Goal: Task Accomplishment & Management: Use online tool/utility

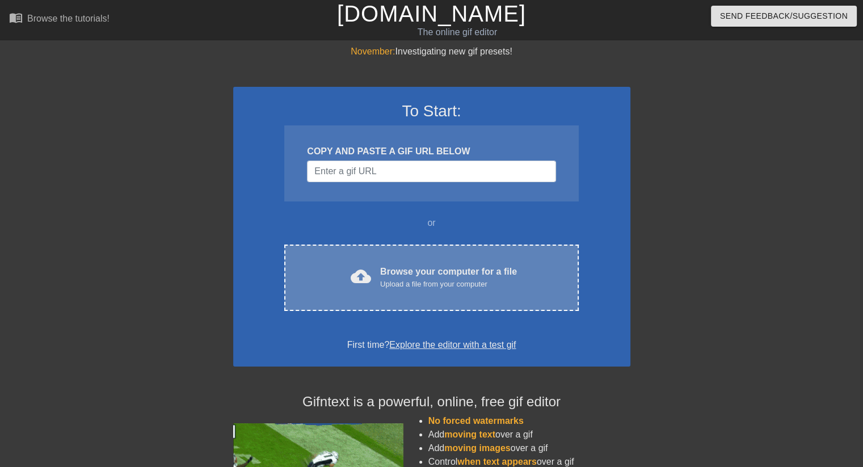
click at [438, 279] on div "Upload a file from your computer" at bounding box center [448, 284] width 137 height 11
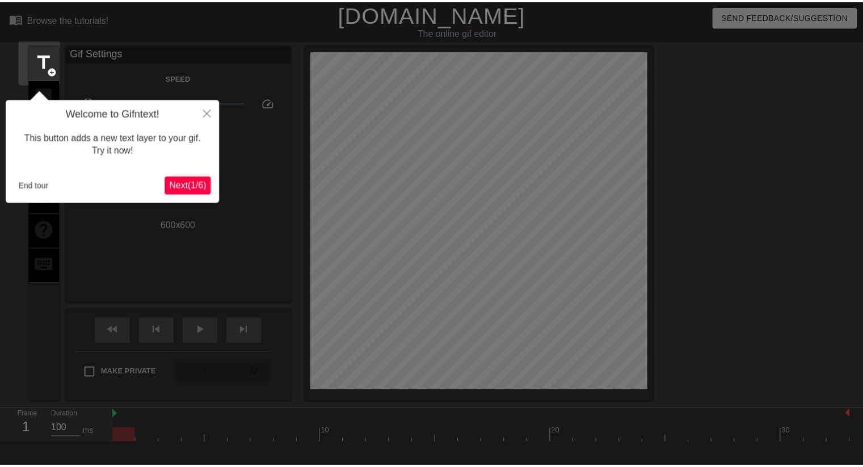
scroll to position [27, 0]
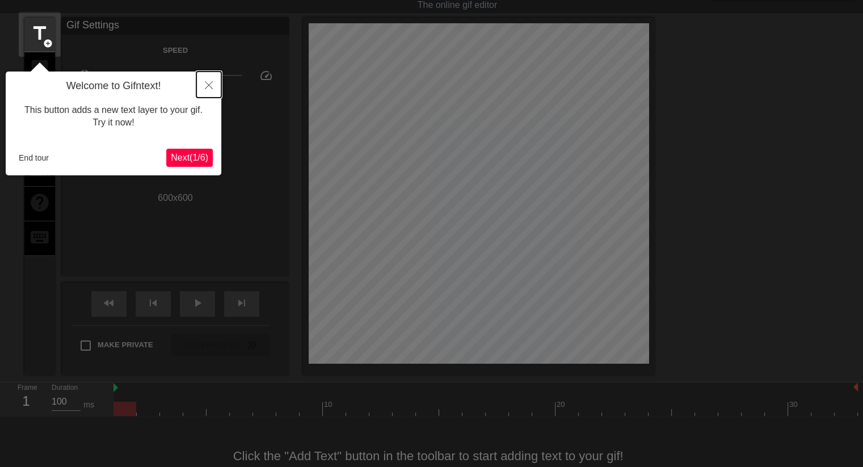
click at [207, 87] on icon "Close" at bounding box center [209, 85] width 8 height 8
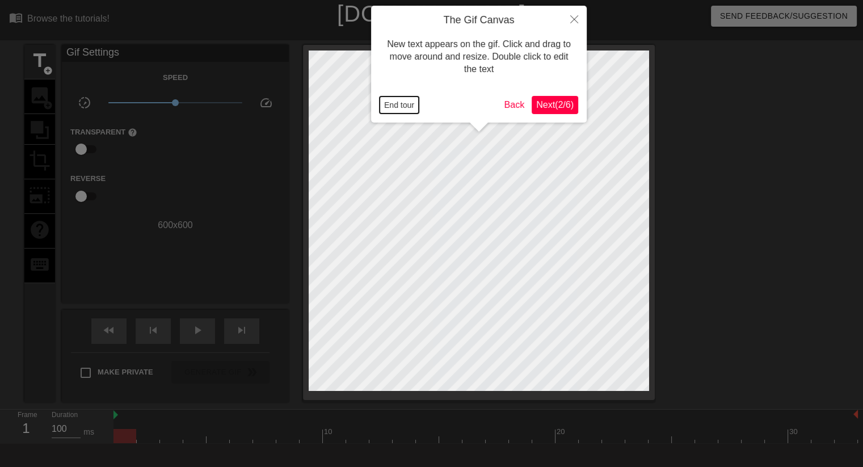
click at [397, 108] on button "End tour" at bounding box center [399, 105] width 39 height 17
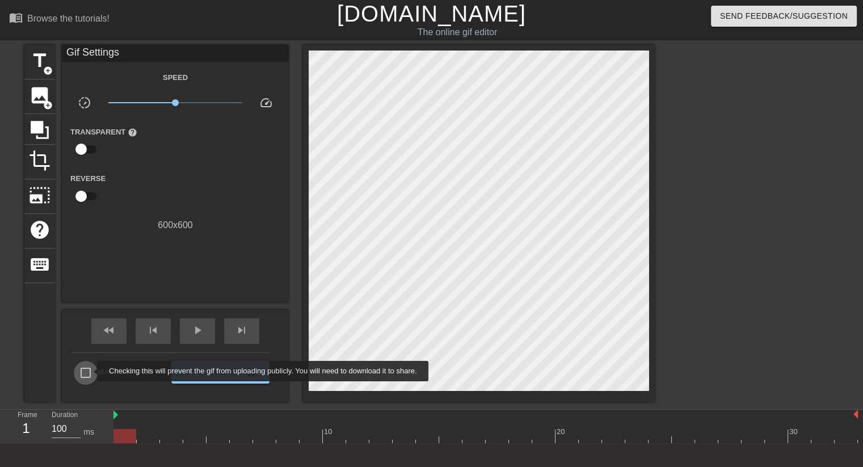
click at [89, 374] on input "Make Private" at bounding box center [86, 373] width 24 height 24
checkbox input "true"
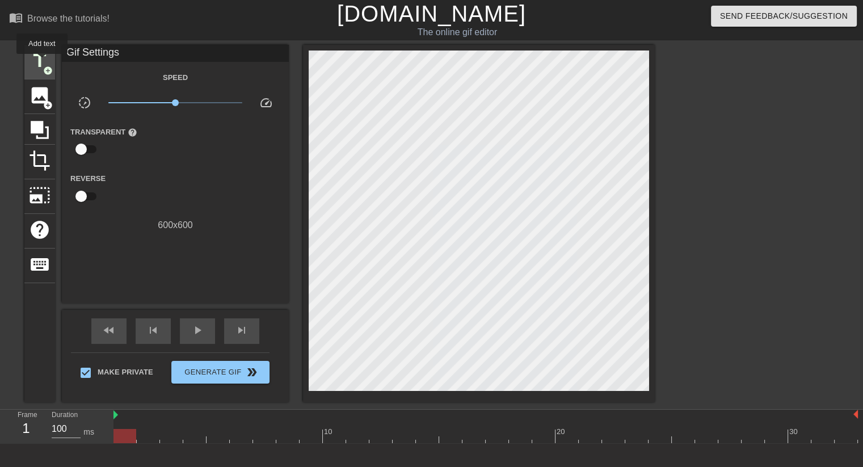
click at [42, 62] on span "title" at bounding box center [40, 61] width 22 height 22
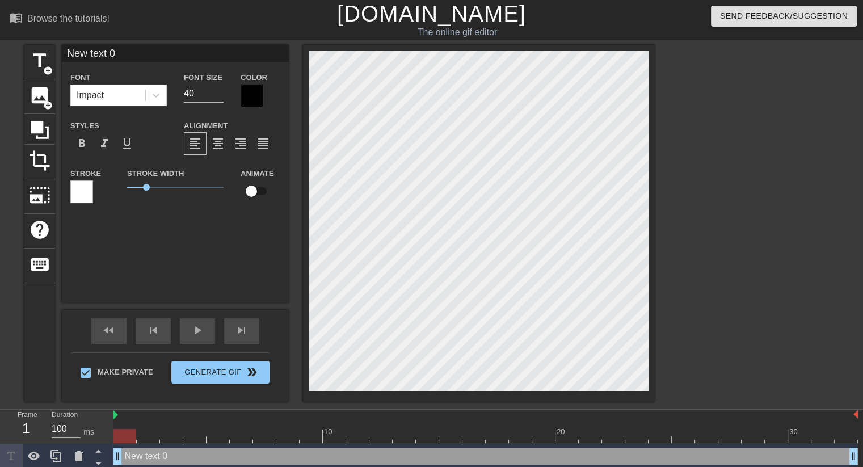
scroll to position [1, 2]
type input "H"
type textarea "H"
type input "Ha"
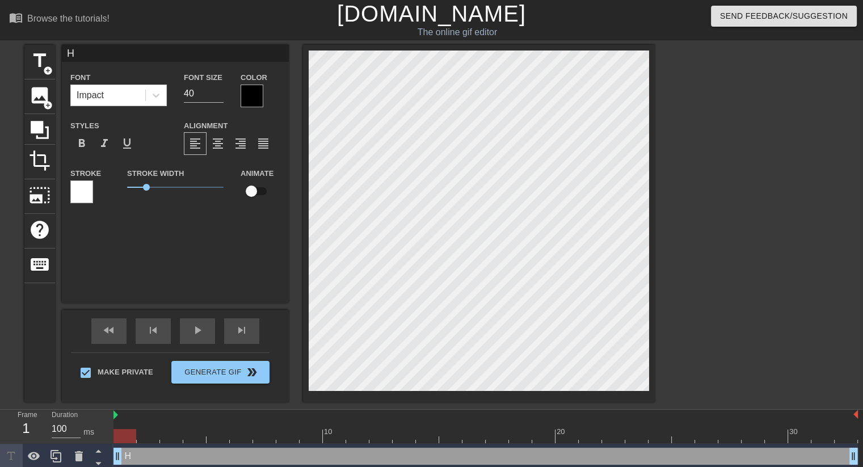
type textarea "Ha"
type input "Hah"
type textarea "Hah"
type input "[DEMOGRAPHIC_DATA]"
type textarea "[DEMOGRAPHIC_DATA]"
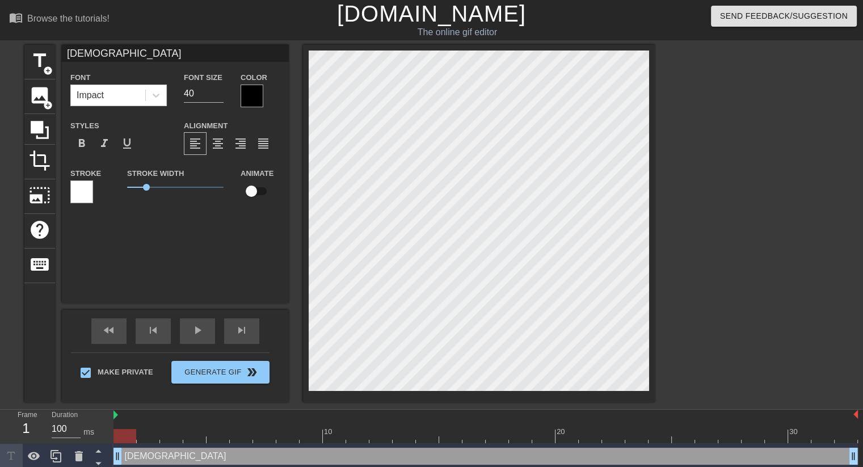
type input "[DEMOGRAPHIC_DATA]!"
type textarea "[DEMOGRAPHIC_DATA]!"
type input "[DEMOGRAPHIC_DATA]!"
type textarea "[DEMOGRAPHIC_DATA]!"
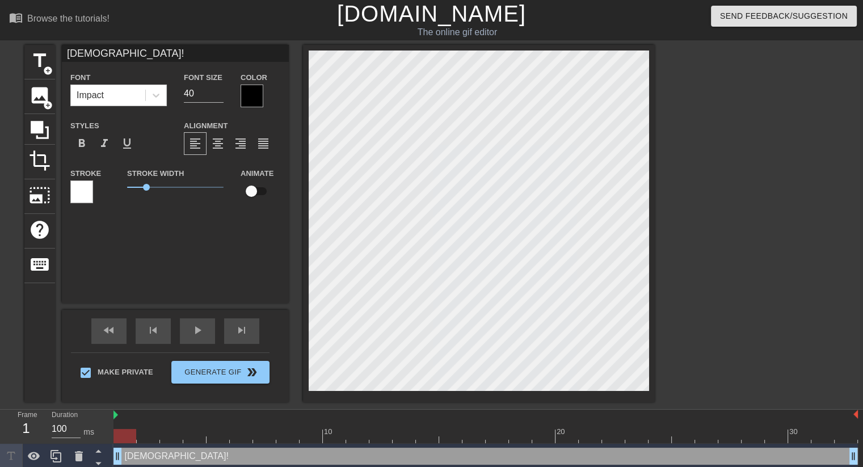
type input "[DEMOGRAPHIC_DATA]! W"
type textarea "[DEMOGRAPHIC_DATA]! W"
type input "[DEMOGRAPHIC_DATA]! Wo"
type textarea "[DEMOGRAPHIC_DATA]! Wo"
type input "[DEMOGRAPHIC_DATA]! Wow"
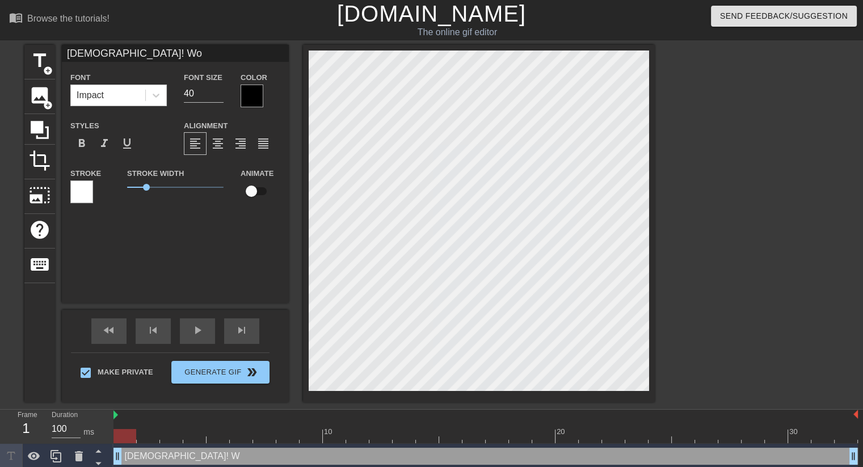
type textarea "[DEMOGRAPHIC_DATA]! Wow"
type input "[DEMOGRAPHIC_DATA]! Wow!"
type textarea "[DEMOGRAPHIC_DATA]! Wow!"
type input "[DEMOGRAPHIC_DATA]! Wow!"
type textarea "[DEMOGRAPHIC_DATA]! Wow!"
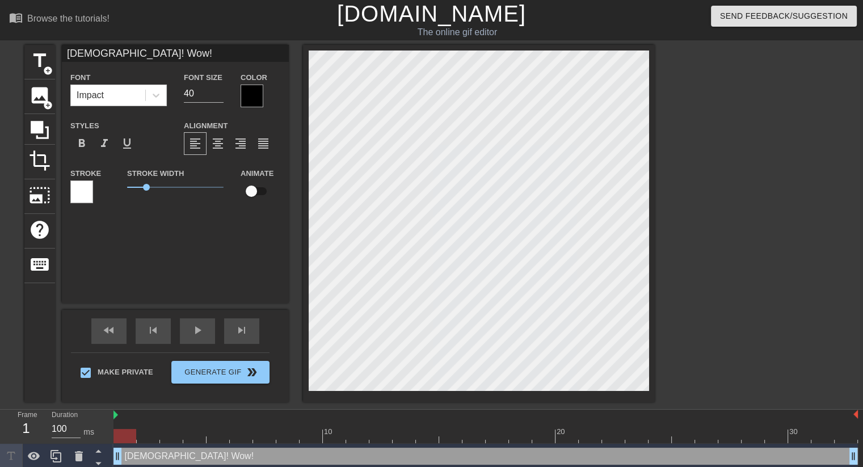
type input "[DEMOGRAPHIC_DATA]! Wow! T"
type textarea "[DEMOGRAPHIC_DATA]! Wow! T"
type input "[DEMOGRAPHIC_DATA]! Wow! Th"
type textarea "[DEMOGRAPHIC_DATA]! Wow! Th"
type input "[DEMOGRAPHIC_DATA]! Wow! Tha"
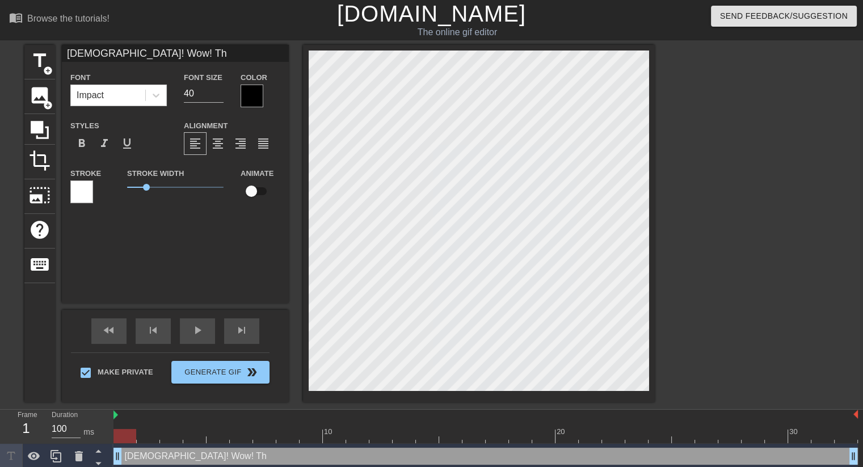
type textarea "[DEMOGRAPHIC_DATA]! Wow! Tha"
type input "[DEMOGRAPHIC_DATA]! Wow! That"
type textarea "[DEMOGRAPHIC_DATA]! Wow! That"
type input "[DEMOGRAPHIC_DATA]! Wow! That"
type textarea "[DEMOGRAPHIC_DATA]! Wow! That"
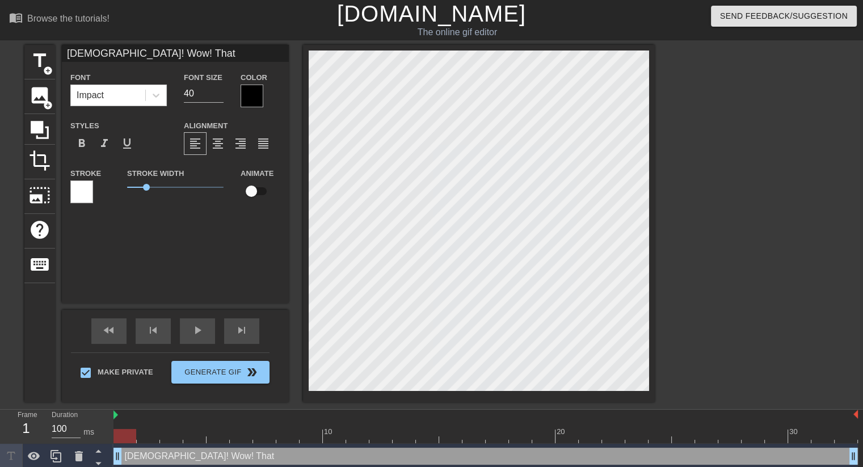
type input "[DEMOGRAPHIC_DATA]! Wow! That I"
type textarea "[DEMOGRAPHIC_DATA]! Wow! That I"
type input "[DEMOGRAPHIC_DATA]! Wow! That IS"
type textarea "[DEMOGRAPHIC_DATA]! Wow! That IS"
type input "[DEMOGRAPHIC_DATA]! Wow! That IS"
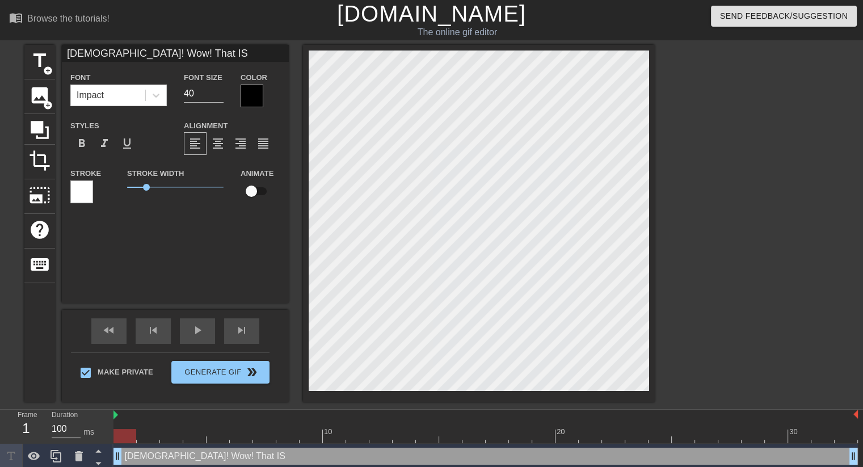
type textarea "[DEMOGRAPHIC_DATA]! Wow! That IS"
type input "[DEMOGRAPHIC_DATA]! Wow! That IS a"
type textarea "[DEMOGRAPHIC_DATA]! Wow! That IS a"
type input "[DEMOGRAPHIC_DATA]! Wow! That IS a"
type textarea "[DEMOGRAPHIC_DATA]! Wow! That IS a"
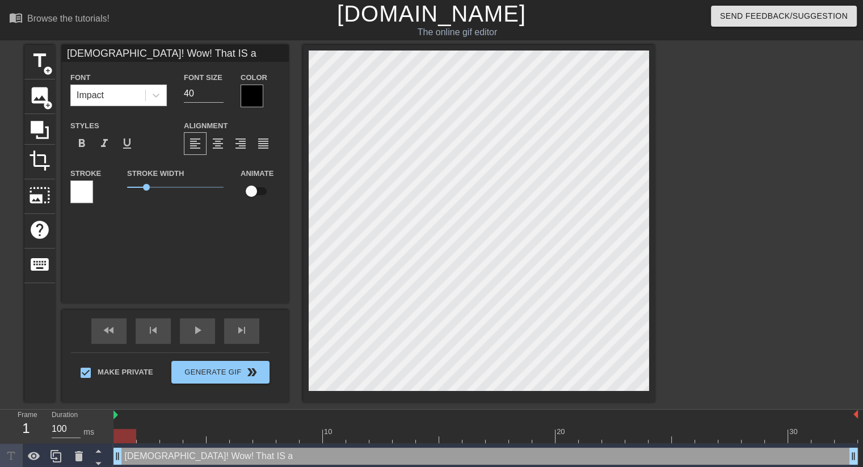
type input "[DEMOGRAPHIC_DATA]! Wow! That IS a b"
type textarea "[DEMOGRAPHIC_DATA]! Wow! That IS a b"
type input "[DEMOGRAPHIC_DATA]! Wow! That IS a ba"
type textarea "[DEMOGRAPHIC_DATA]! Wow! That IS a ba"
type input "[DEMOGRAPHIC_DATA]! Wow! That IS a bab"
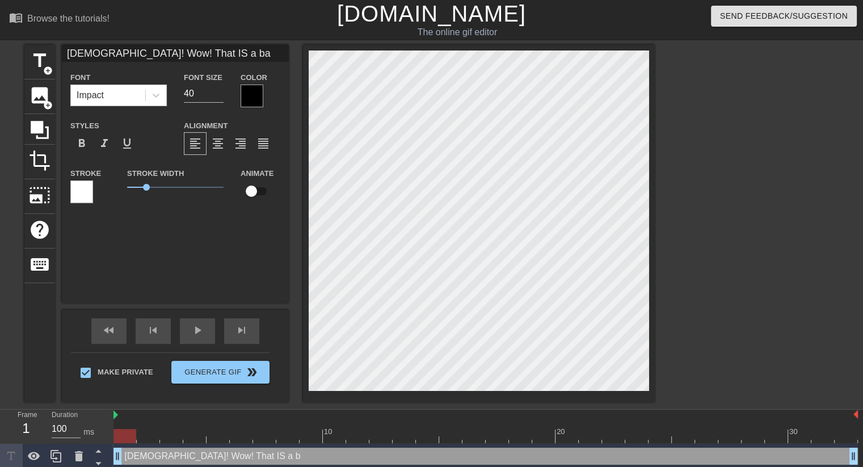
type textarea "[DEMOGRAPHIC_DATA]! Wow! That IS a bab"
type input "[DEMOGRAPHIC_DATA]! Wow! That IS a baby"
type textarea "[DEMOGRAPHIC_DATA]! Wow! That IS a baby"
type input "[DEMOGRAPHIC_DATA]! Wow! That IS a baby"
type textarea "[DEMOGRAPHIC_DATA]! Wow! That IS a baby"
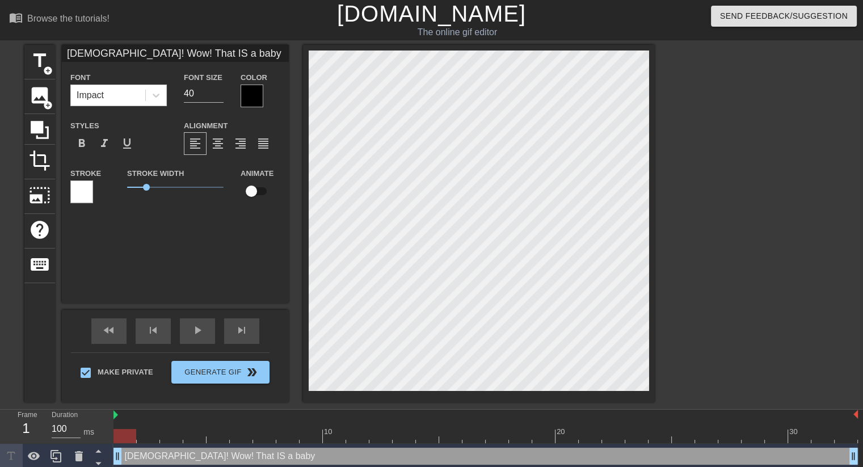
type input "[DEMOGRAPHIC_DATA]! Wow! That IS a baby d"
type textarea "[DEMOGRAPHIC_DATA]! Wow! That IS a baby d"
type input "[DEMOGRAPHIC_DATA]! Wow! That IS a baby dc"
type textarea "[DEMOGRAPHIC_DATA]! Wow! That IS a baby dc"
type input "[DEMOGRAPHIC_DATA]! Wow! That IS a baby dci"
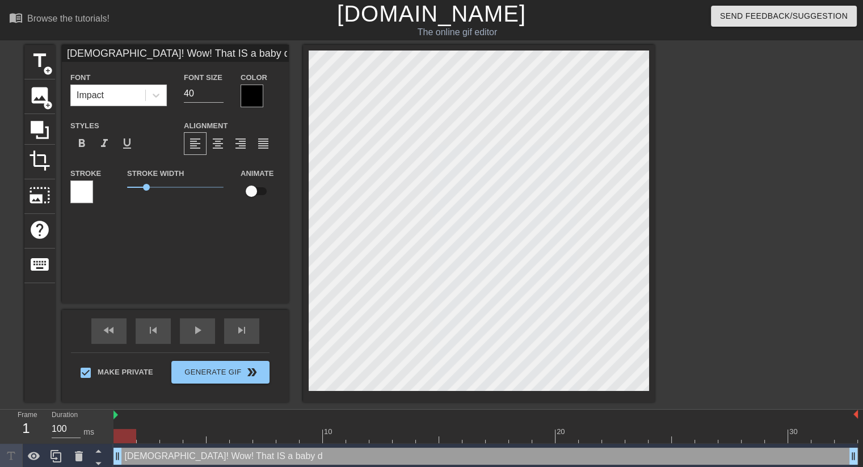
type textarea "[DEMOGRAPHIC_DATA]! Wow! That IS a baby dci"
type input "[DEMOGRAPHIC_DATA]! Wow! That IS a baby dcik"
type textarea "[DEMOGRAPHIC_DATA]! Wow! That IS a baby dcik"
type input "[DEMOGRAPHIC_DATA]! Wow! That IS a baby dci"
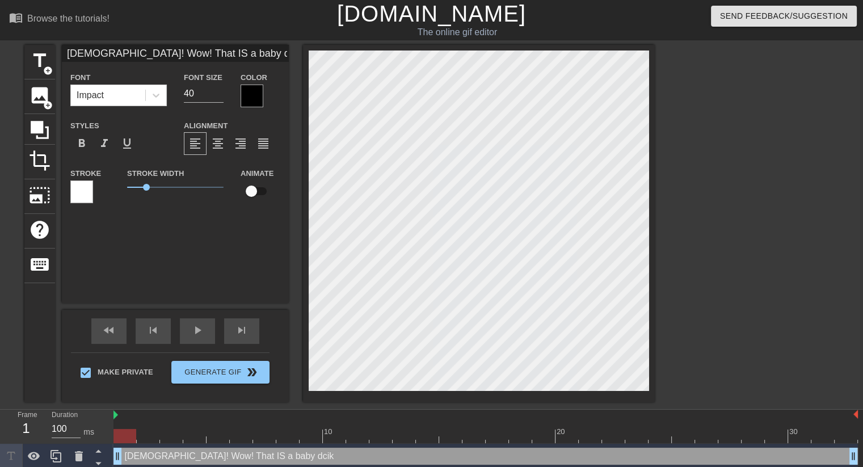
type textarea "[DEMOGRAPHIC_DATA]! Wow! That IS a baby dci"
type input "[DEMOGRAPHIC_DATA]! Wow! That IS a baby dc"
type textarea "[DEMOGRAPHIC_DATA]! Wow! That IS a baby dc"
type input "[DEMOGRAPHIC_DATA]! Wow! That IS a baby d"
type textarea "[DEMOGRAPHIC_DATA]! Wow! That IS a baby d"
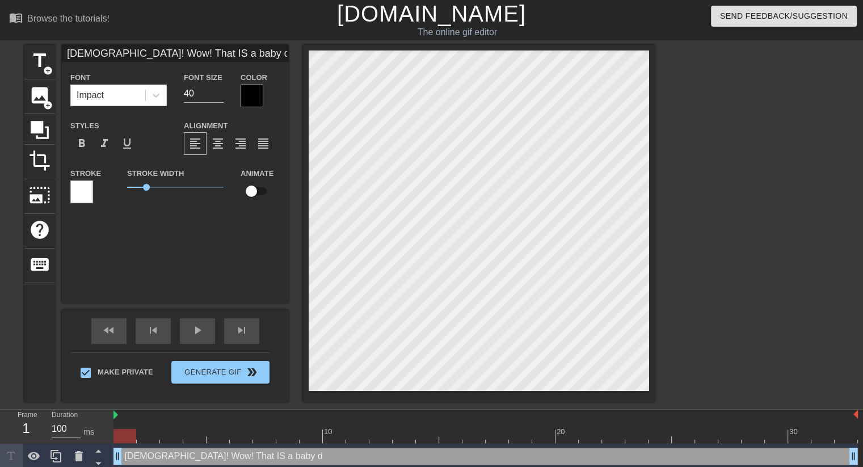
type input "[DEMOGRAPHIC_DATA]! Wow! That IS a baby di"
type textarea "[DEMOGRAPHIC_DATA]! Wow! That IS a baby di"
type input "[DEMOGRAPHIC_DATA]! Wow! That IS a baby dic"
type textarea "[DEMOGRAPHIC_DATA]! Wow! That IS a baby dic"
type input "[DEMOGRAPHIC_DATA]! Wow! That IS a baby dick"
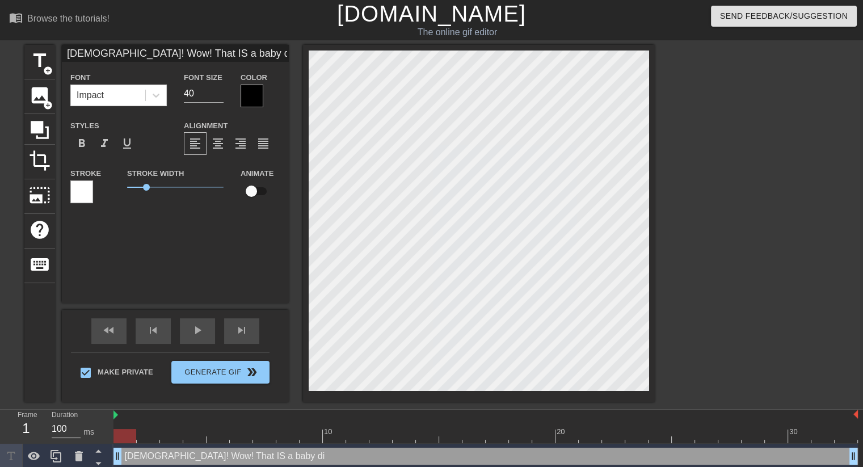
type textarea "[DEMOGRAPHIC_DATA]! Wow! That IS a baby dick"
type input "[DEMOGRAPHIC_DATA]! Wow! That IS a baby dick!"
type textarea "[DEMOGRAPHIC_DATA]! Wow! That IS a baby dick!"
click at [43, 69] on span "add_circle" at bounding box center [48, 71] width 10 height 10
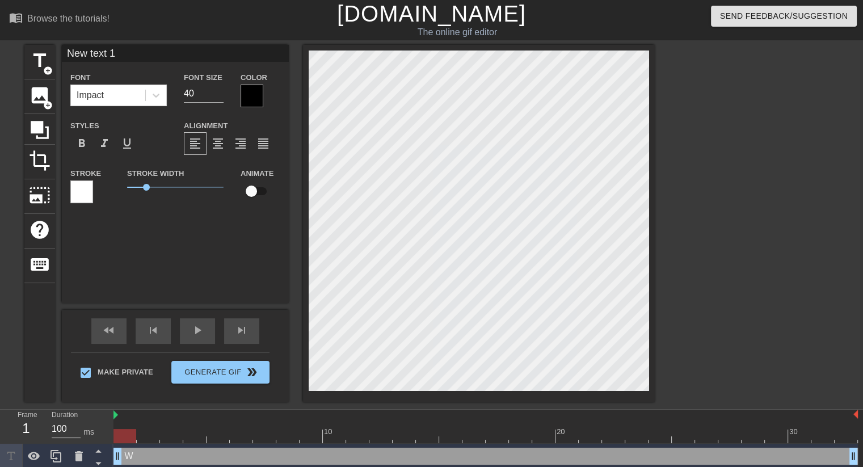
type input "W"
type textarea "W"
type input "Wh"
type textarea "Wh"
type input "Wha"
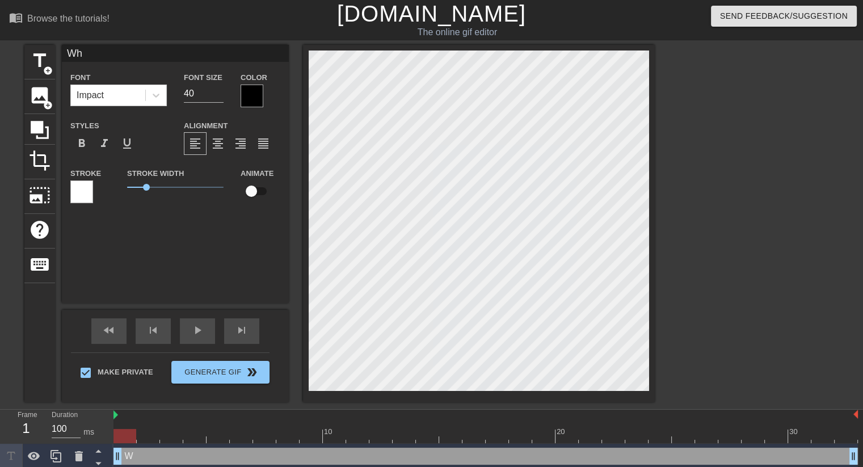
type textarea "Wha"
type input "What"
type textarea "What"
type input "Wha"
type textarea "Wha"
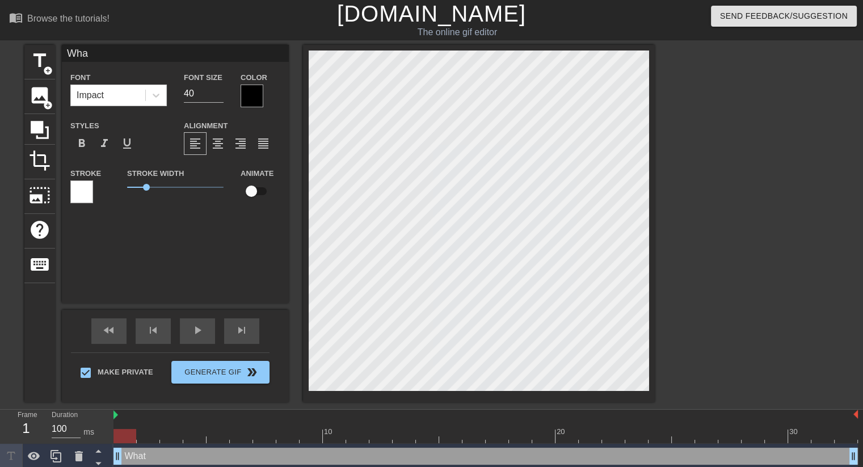
type input "Wh"
type textarea "Wh"
type input "W"
type textarea "W"
type input "S"
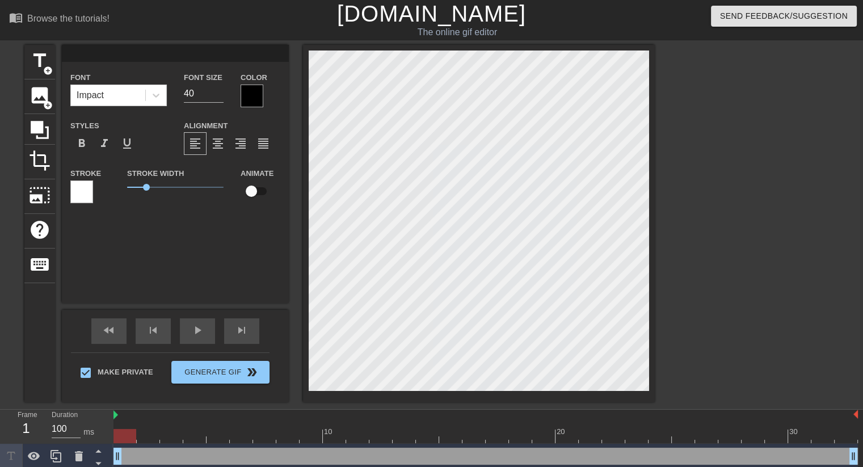
type textarea "S"
type input "So"
type textarea "So"
type input "So"
type textarea "So"
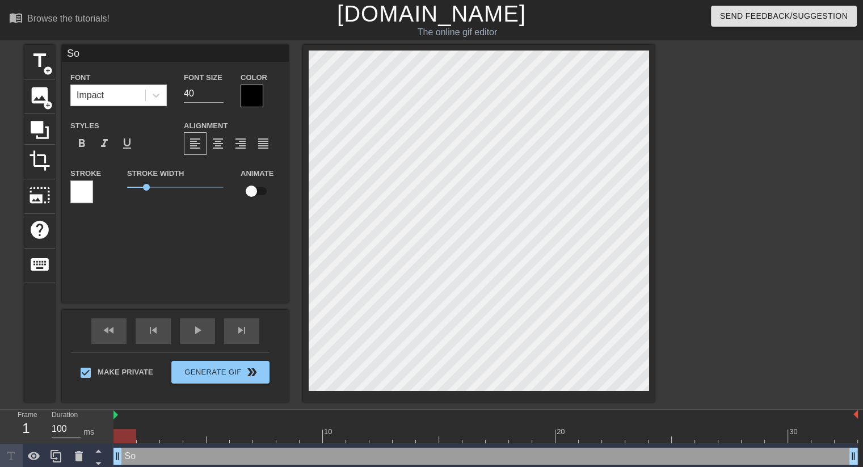
type input "So w"
type textarea "So w"
type input "So wh"
type textarea "So wh"
type input "So wha"
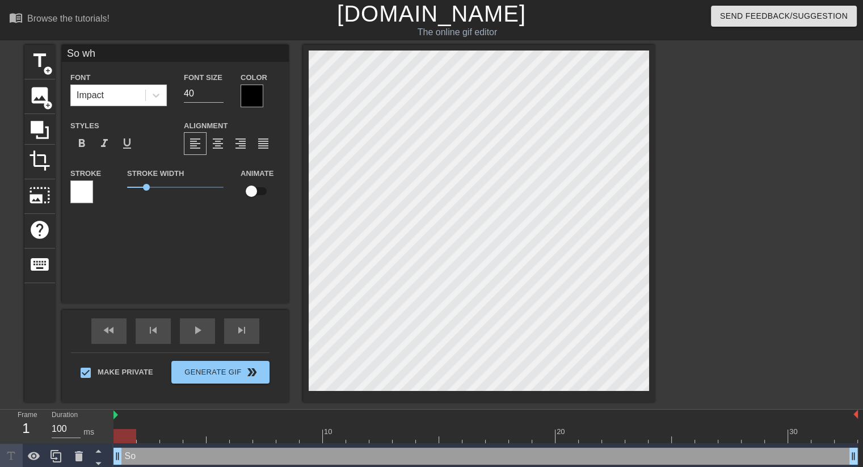
type textarea "So wha"
type input "So what"
type textarea "So what"
type input "So what"
type textarea "So what"
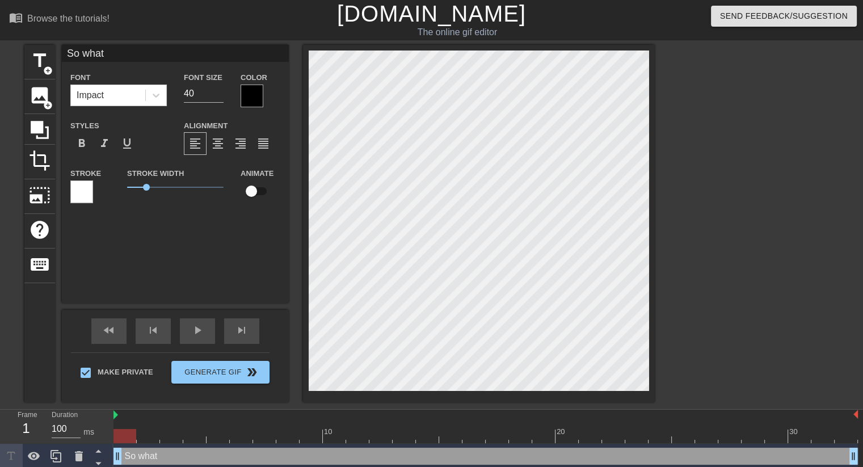
type input "So what w"
type textarea "So what w"
type input "So what wi"
type textarea "So what wi"
type input "So what wil"
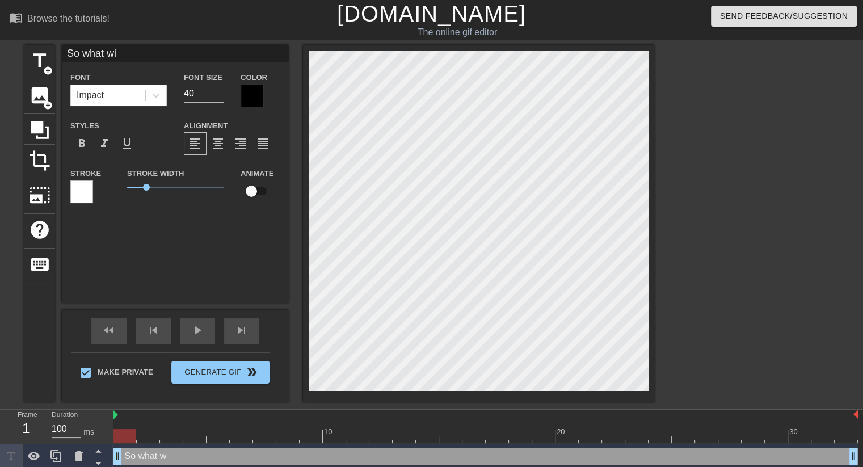
type textarea "So what wil"
type input "So what will"
type textarea "So what will"
type input "So what will"
type textarea "So what will"
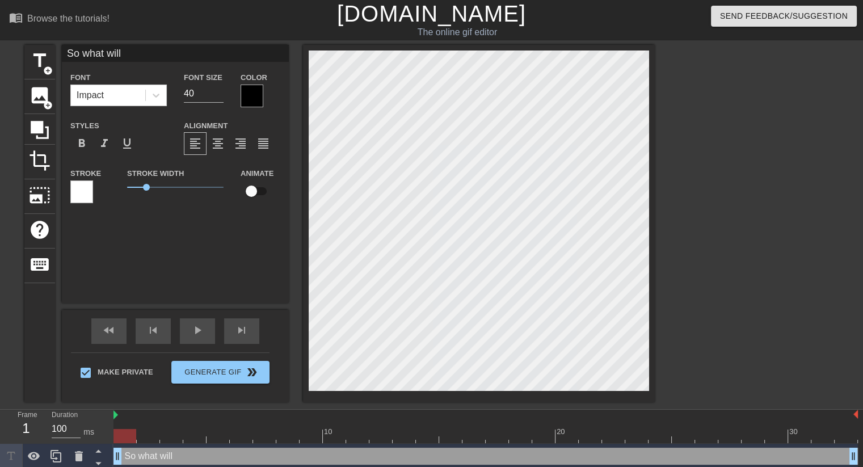
type input "So what will i"
type textarea "So what will i"
type input "So what will it"
type textarea "So what will it"
type input "So what will it"
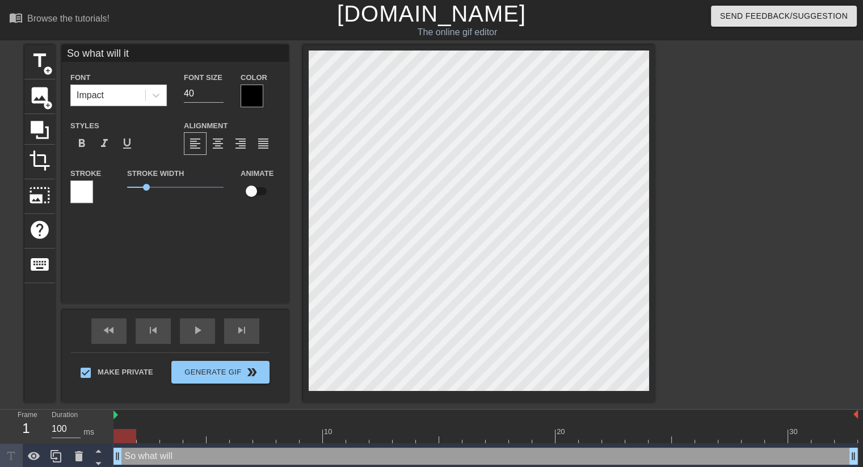
type textarea "So what will it"
type input "So what will it b"
type textarea "So what will it b"
type input "So what will it be"
type textarea "So what will it be"
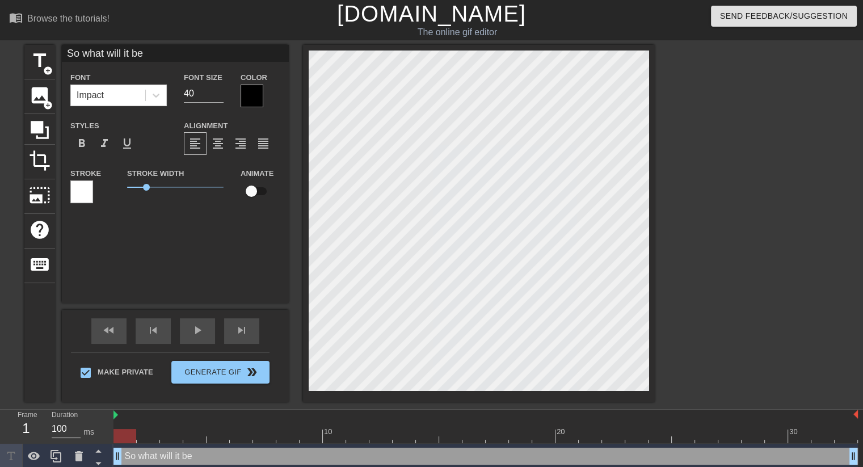
scroll to position [1, 5]
type input "So what will it be?"
type textarea "So what will it be?"
type input "So what will it be?"
type textarea "So what will it be?"
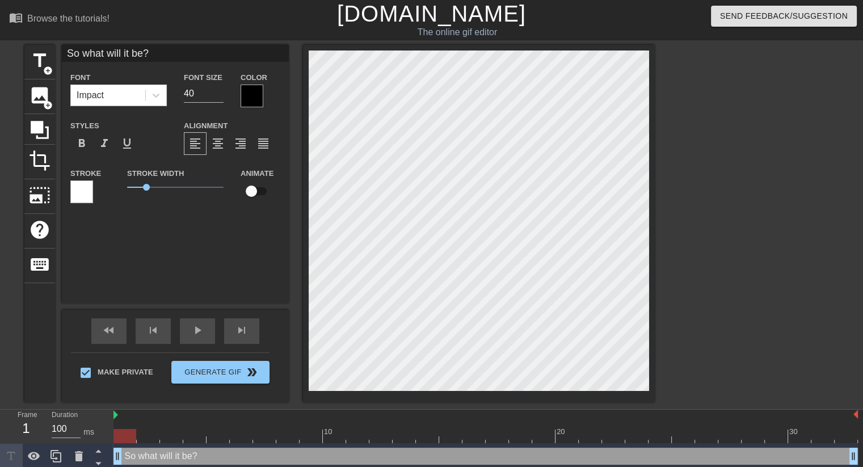
type input "So what will it be? S"
type textarea "So what will it be? S"
type input "So what will it be? Si"
type textarea "So what will it be? Si"
type input "So what will it be? Sii"
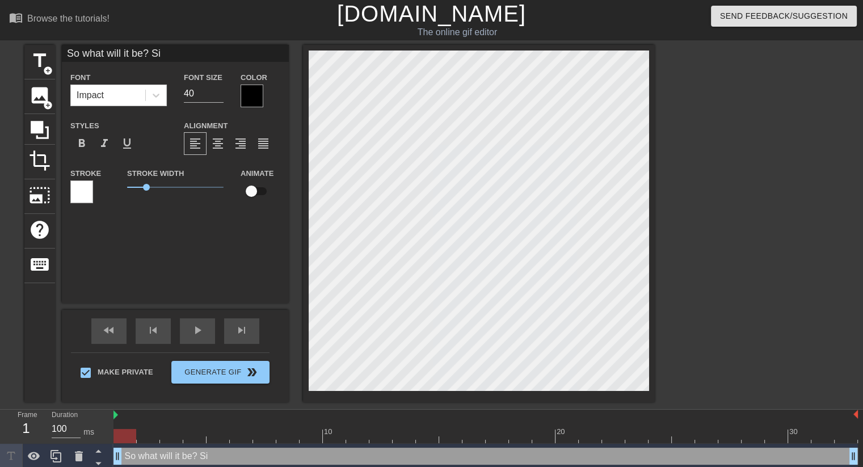
type textarea "So what will it be? Sii"
type input "So what will it be? Siis"
type textarea "So what will it be? Siis"
type input "So what will it be? Sii"
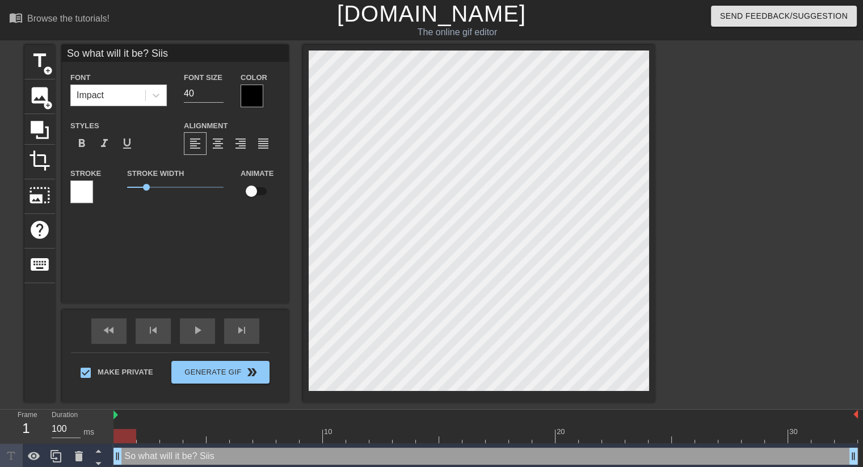
type textarea "So what will it be? Sii"
type input "So what will it be? Si"
type textarea "So what will it be? Si"
type input "So what will it be? Sis"
type textarea "So what will it be? Sis"
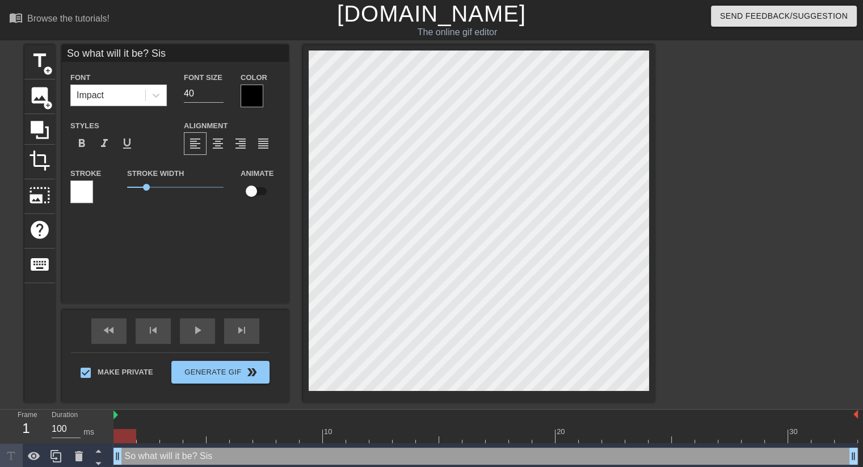
type input "So what will it be? Siss"
type textarea "So what will it be? Siss"
type input "So what will it be? Sissy"
type textarea "So what will it be? Sissy"
type input "So what will it be? Sissy,"
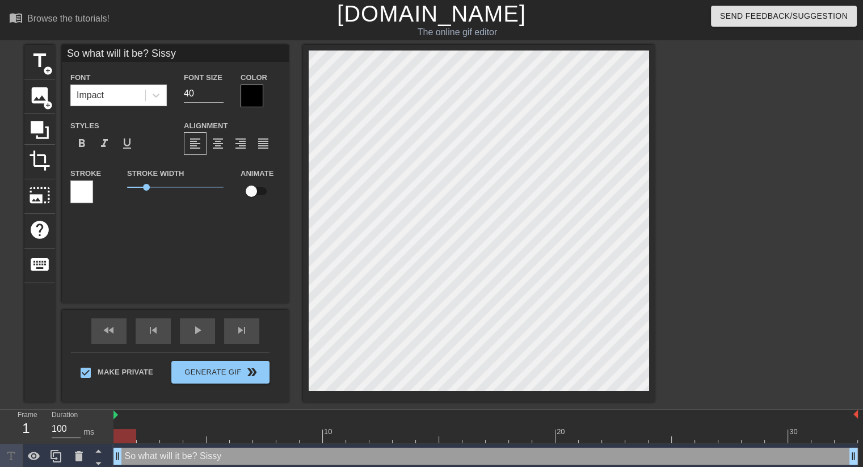
type textarea "So what will it be? Sissy,"
type input "So what will it be? Sissy,"
type textarea "So what will it be? Sissy,"
type input "So what will it be? Sissy, c"
type textarea "So what will it be? Sissy, c"
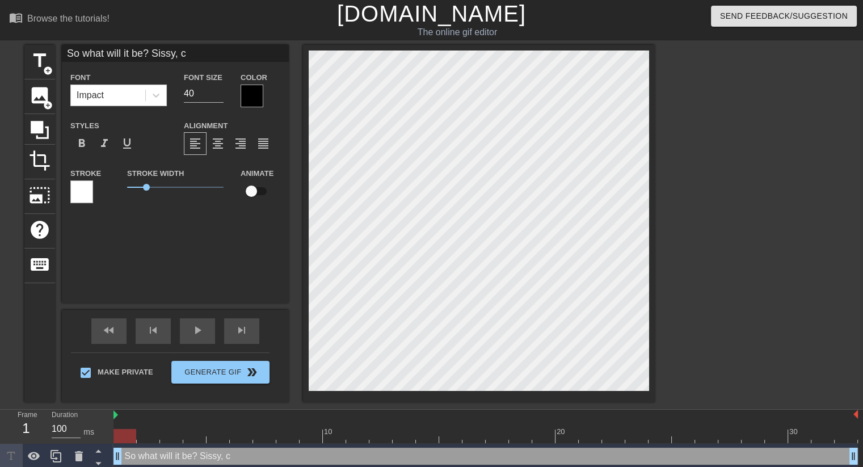
type input "So what will it be? Sissy, cu"
type textarea "So what will it be? Sissy, cuc"
type input "So what will it be? Sissy, cuck"
type textarea "So what will it be? Sissy, cuck"
type input "So what will it be? Sissy, cuck"
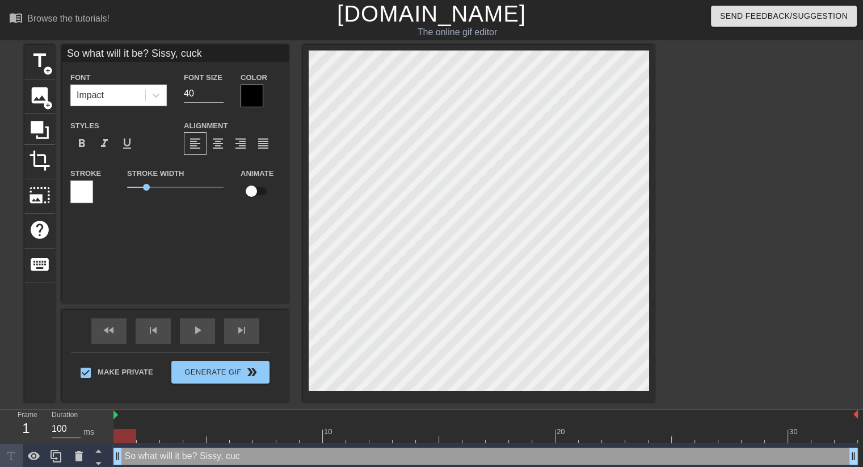
type textarea "So what will it be? Sissy, cuck"
type input "So what will it be? Sissy, cuck o"
type textarea "So what will it be? Sissy, cuck o"
type input "So what will it be? Sissy, cuck or"
type textarea "So what will it be? Sissy, cuck or"
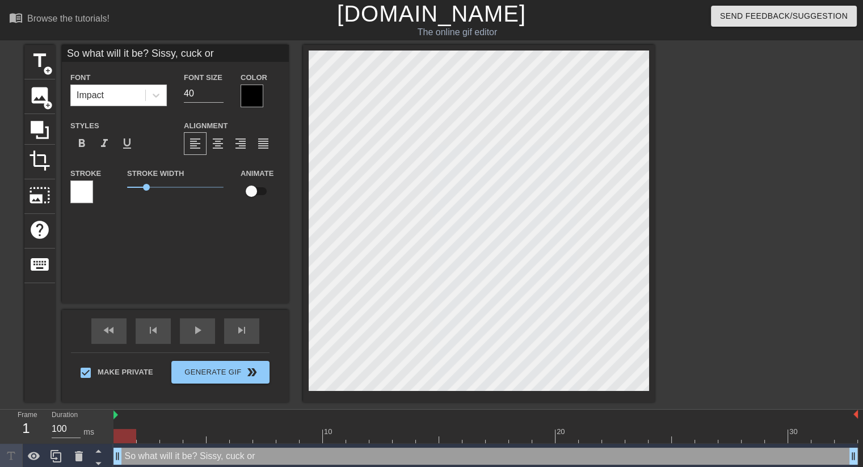
type input "So what will it be? Sissy, cuck or"
type textarea "So what will it be? Sissy, cuck or"
type input "So what will it be? Sissy, cuck or b"
type textarea "So what will it be? Sissy, cuck or b"
type input "So what will it be? Sissy, cuck or bo"
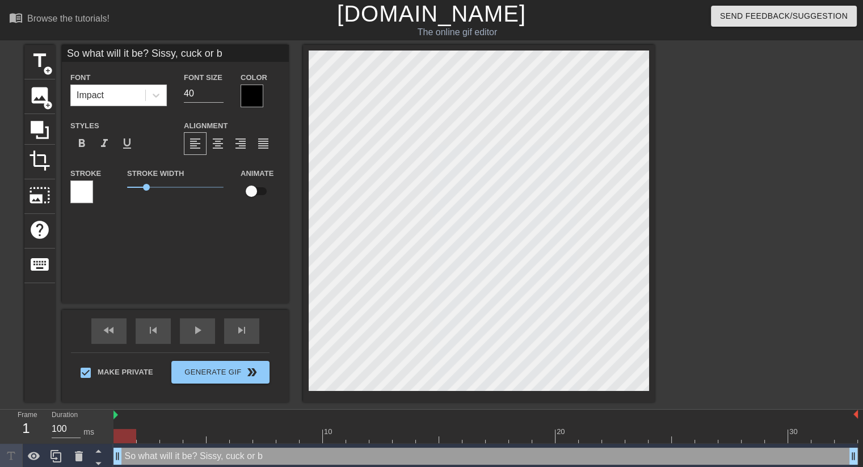
type textarea "So what will it be? Sissy, cuck or bo"
type input "So what will it be? Sissy, cuck or bot"
type textarea "So what will it be? Sissy, cuck or bot"
type input "So what will it be? Sissy, cuck or both"
type textarea "So what will it be? Sissy, cuck or both"
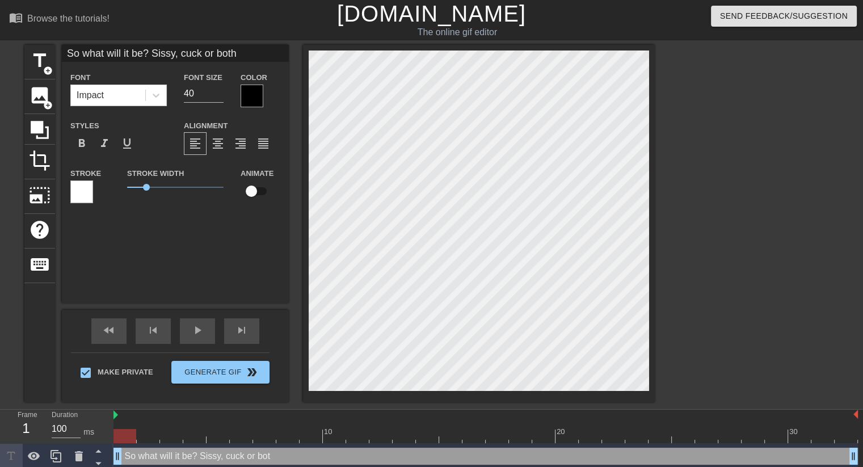
scroll to position [1, 9]
type input "So what will it be? Sissy, cuck or both?"
type textarea "So what will it be? Sissy, cuck or both?"
type input "So what will it be?Sissy, cuck or both?"
type textarea "So what will it be?Sissy, cuck or both?"
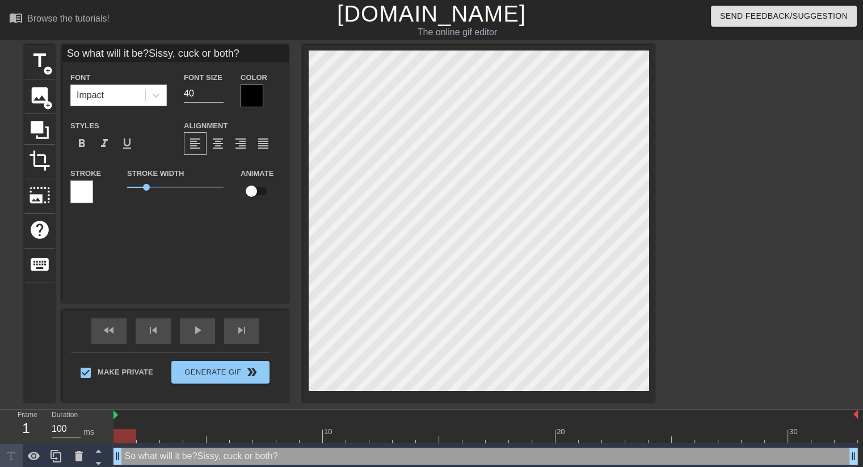
type input "So what will it be?Sissy, cuck or both?"
type textarea "So what will it be? Sissy, cuck or both?"
type input "So what will it be,?Sissy, cuck or both?"
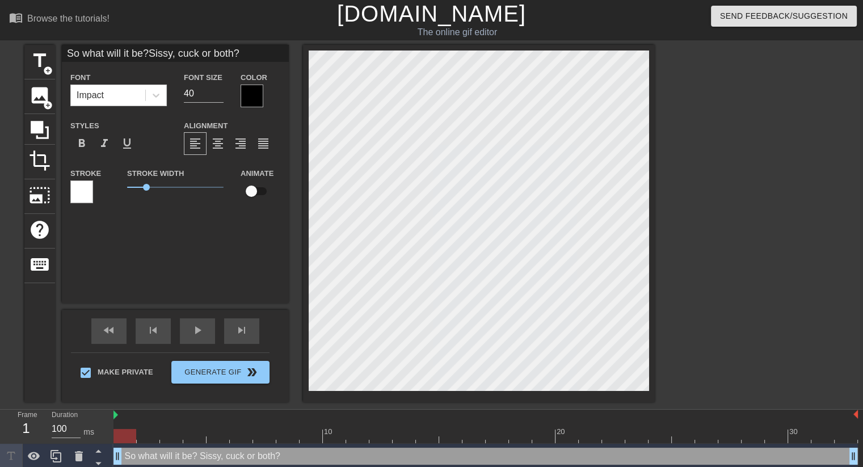
type textarea "So what will it be,? Sissy, cuck or both?"
type input "So what will it be, ?Sissy, cuck or both?"
type textarea "So what will it be, ? Sissy, cuck or both?"
type input "So what will it be, l?Sissy, cuck or both?"
type textarea "So what will it be, l? Sissy, cuck or both?"
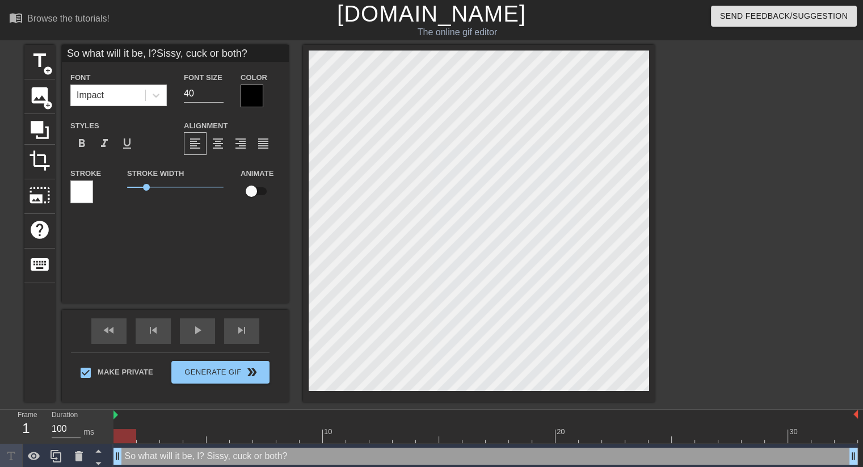
type input "So what will it be, lo?Sissy, cuck or both?"
type textarea "So what will it be, lo? Sissy, cuck or both?"
type input "So what will it be, los?Sissy, cuck or both?"
type textarea "So what will it be, los? Sissy, cuck or both?"
type input "So what will it be, lose?Sissy, cuck or both?"
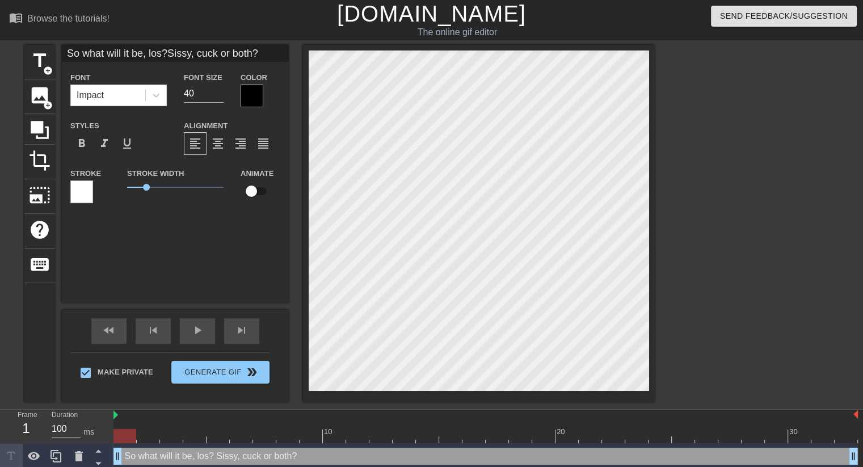
type textarea "So what will it be, lose? Sissy, cuck or both?"
type input "So what will it be, loser?Sissy, cuck or both?"
type textarea "So what will it be, loser? Sissy, cuck or both?"
click at [219, 149] on span "format_align_center" at bounding box center [218, 144] width 14 height 14
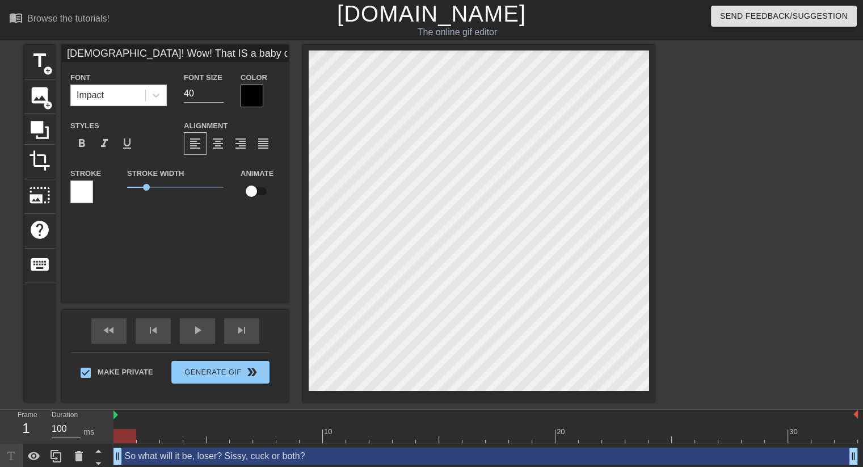
click at [252, 96] on div at bounding box center [252, 96] width 23 height 23
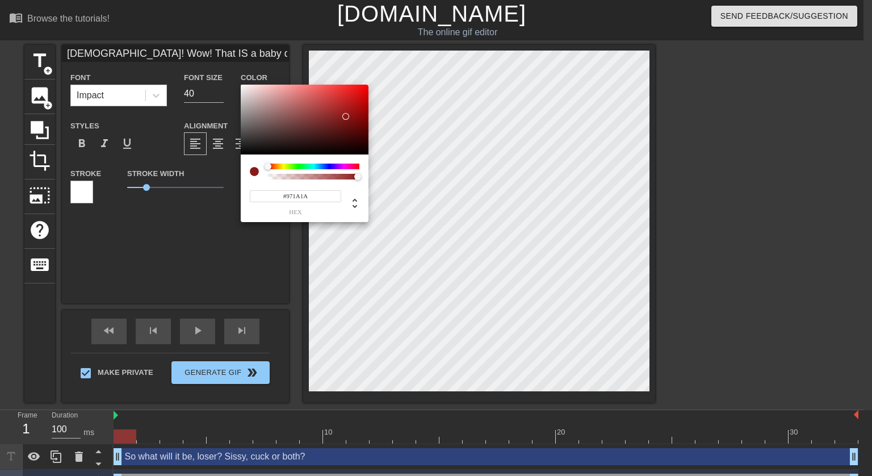
type input "#9B1B1B"
drag, startPoint x: 337, startPoint y: 129, endPoint x: 346, endPoint y: 112, distance: 19.3
click at [346, 112] on div at bounding box center [305, 120] width 128 height 70
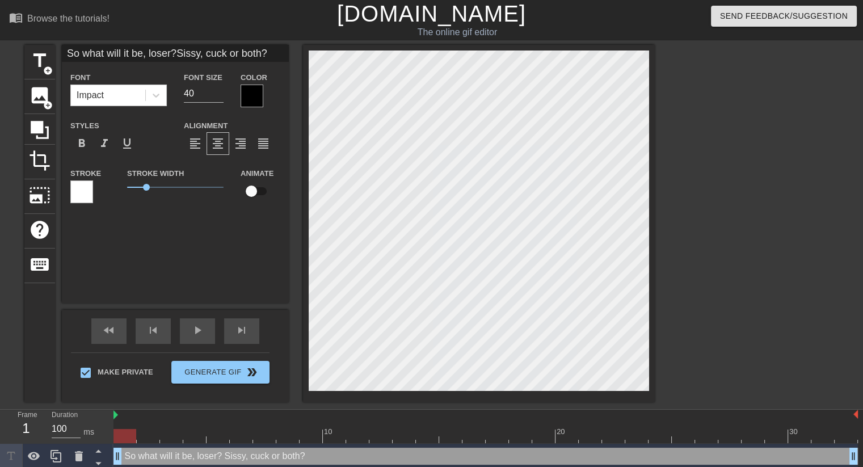
click at [256, 97] on div at bounding box center [252, 96] width 23 height 23
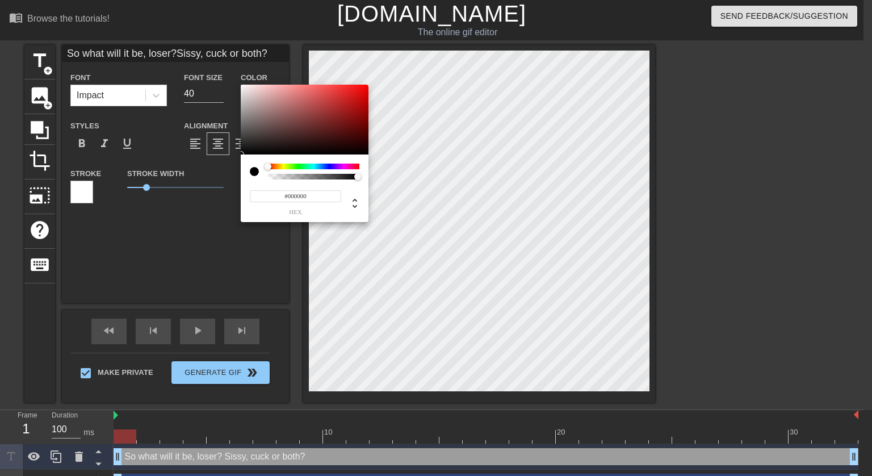
type input "So what will it be, loser?Sissy, cuck or both?"
type input "#782A2A"
type input "So what will it be, loser?Sissy, cuck or both?"
type input "#782828"
drag, startPoint x: 326, startPoint y: 121, endPoint x: 346, endPoint y: 114, distance: 21.9
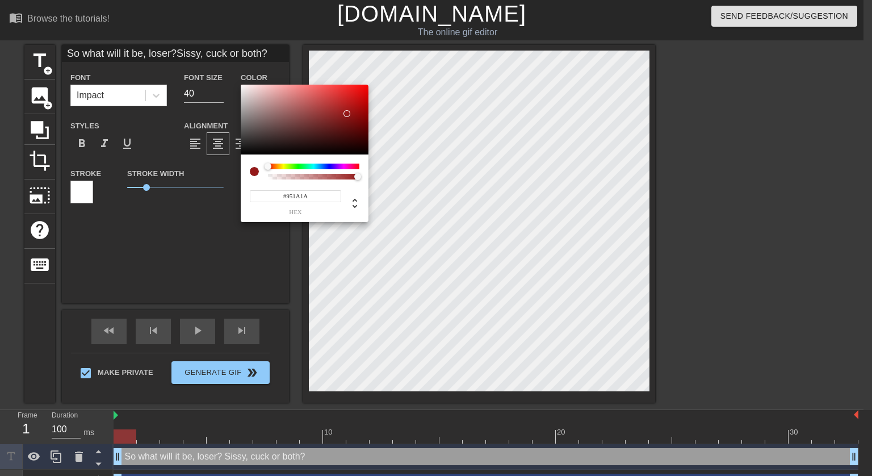
click at [346, 114] on div at bounding box center [305, 120] width 128 height 70
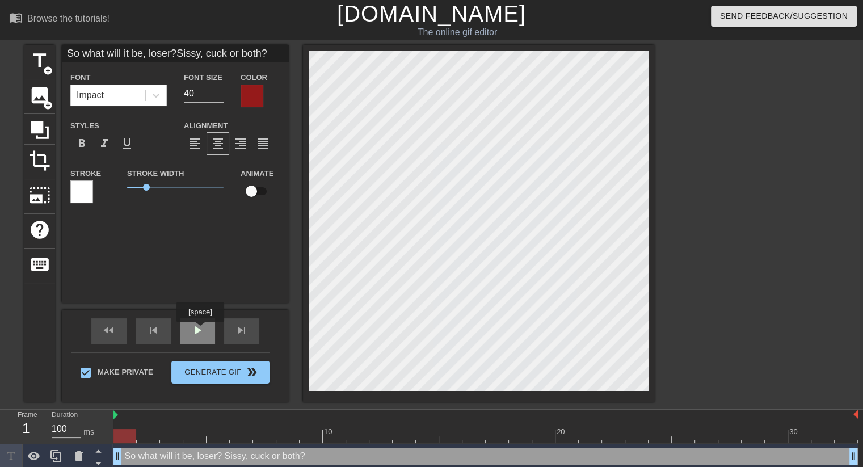
click at [200, 332] on span "play_arrow" at bounding box center [198, 331] width 14 height 14
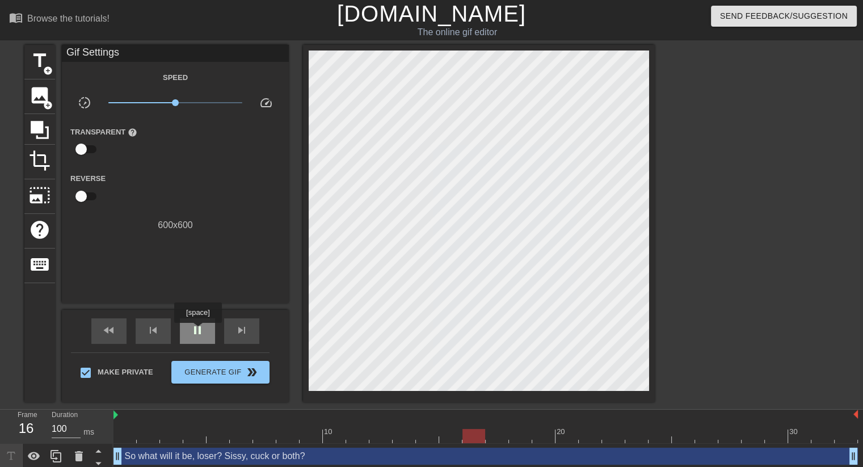
click at [198, 331] on span "pause" at bounding box center [198, 331] width 14 height 14
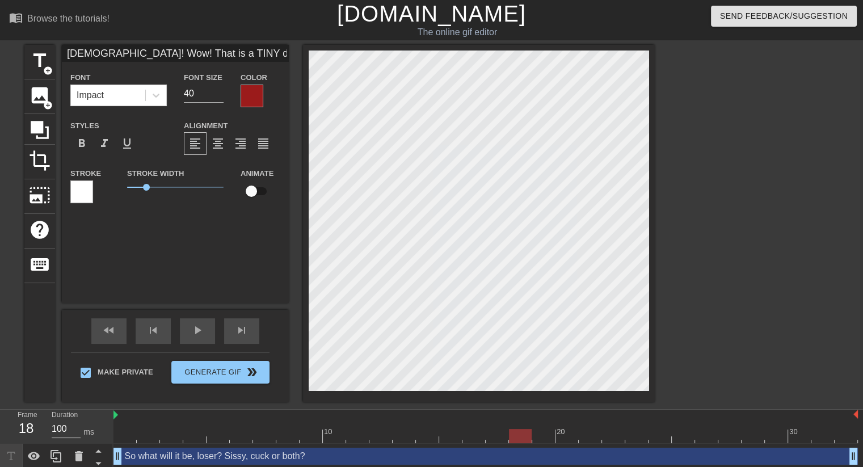
scroll to position [1, 7]
click at [251, 103] on div at bounding box center [252, 96] width 23 height 23
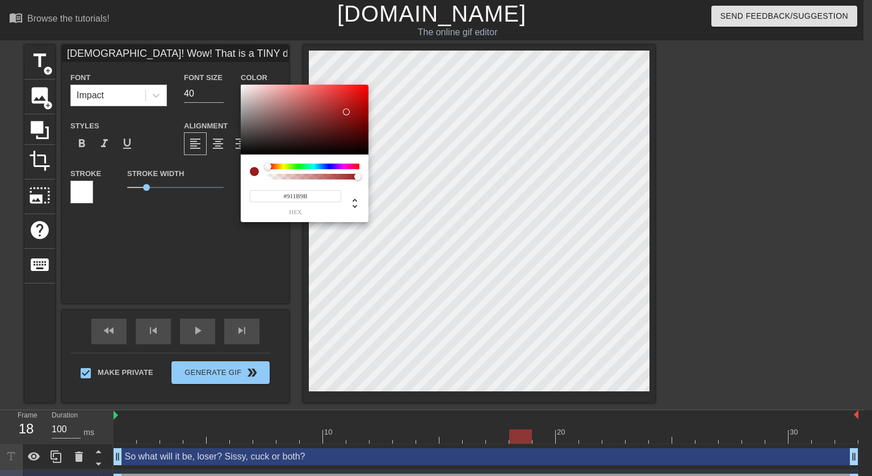
click at [343, 167] on div at bounding box center [313, 166] width 91 height 6
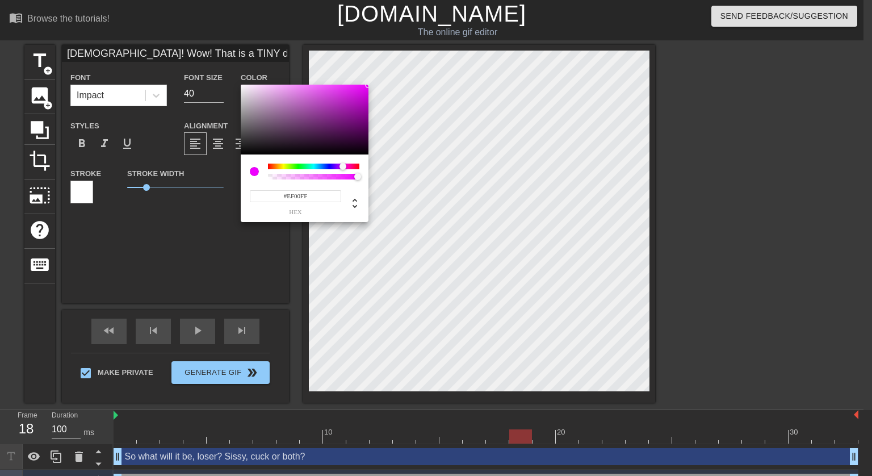
drag, startPoint x: 336, startPoint y: 135, endPoint x: 391, endPoint y: 62, distance: 91.6
click at [391, 62] on div "#EF00FF hex" at bounding box center [436, 238] width 872 height 476
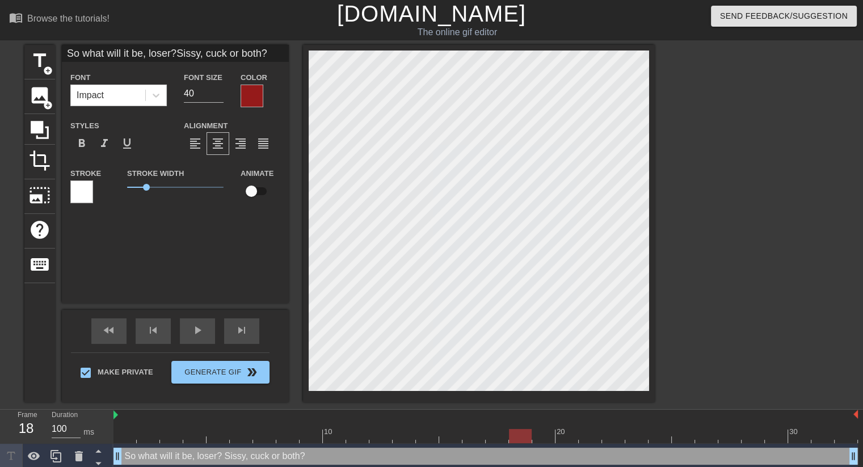
click at [252, 93] on div at bounding box center [252, 96] width 23 height 23
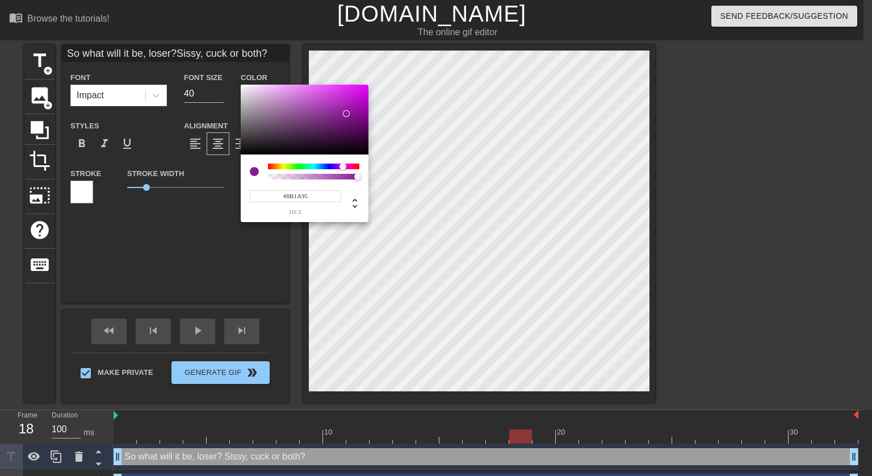
click at [343, 166] on div at bounding box center [313, 166] width 91 height 6
drag, startPoint x: 349, startPoint y: 133, endPoint x: 370, endPoint y: 66, distance: 70.2
click at [370, 66] on div "#EB00FF hex" at bounding box center [436, 238] width 872 height 476
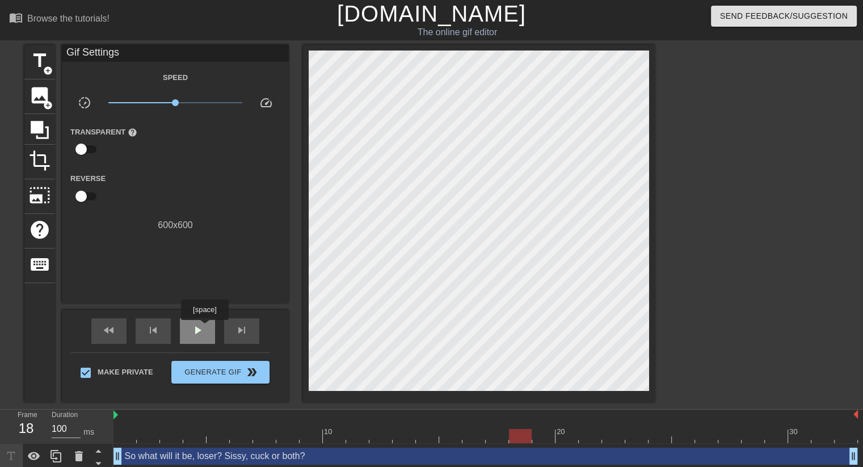
click at [204, 328] on div "play_arrow" at bounding box center [197, 331] width 35 height 26
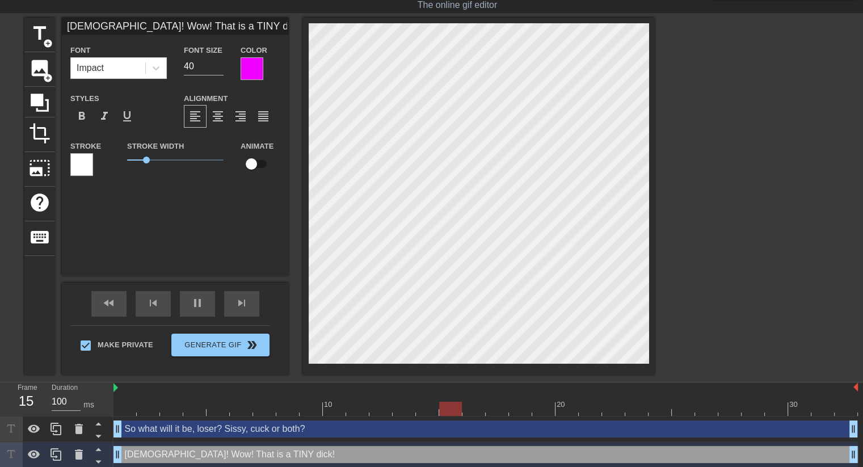
scroll to position [30, 0]
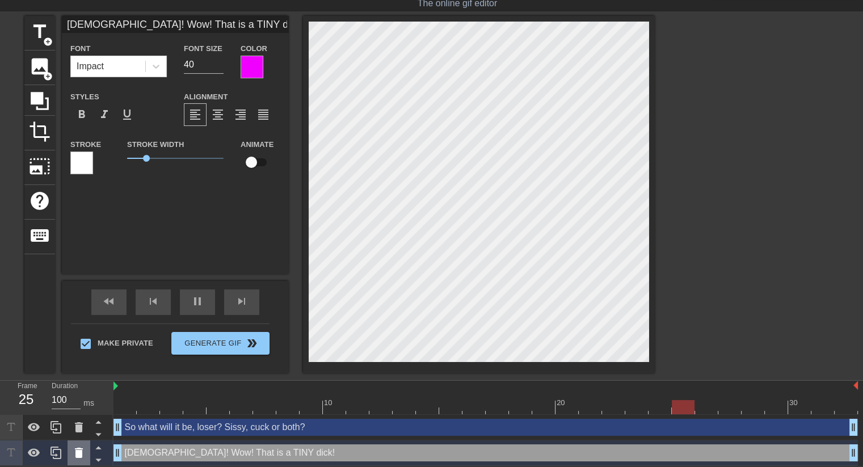
click at [77, 449] on icon at bounding box center [79, 453] width 14 height 14
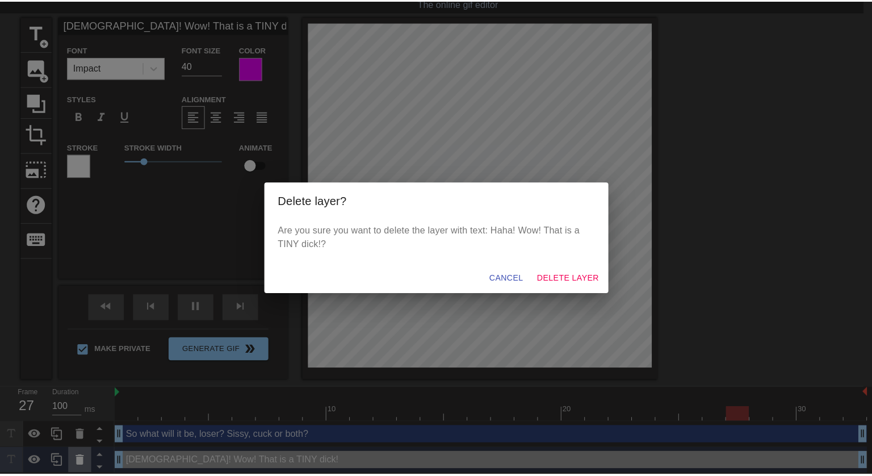
scroll to position [21, 0]
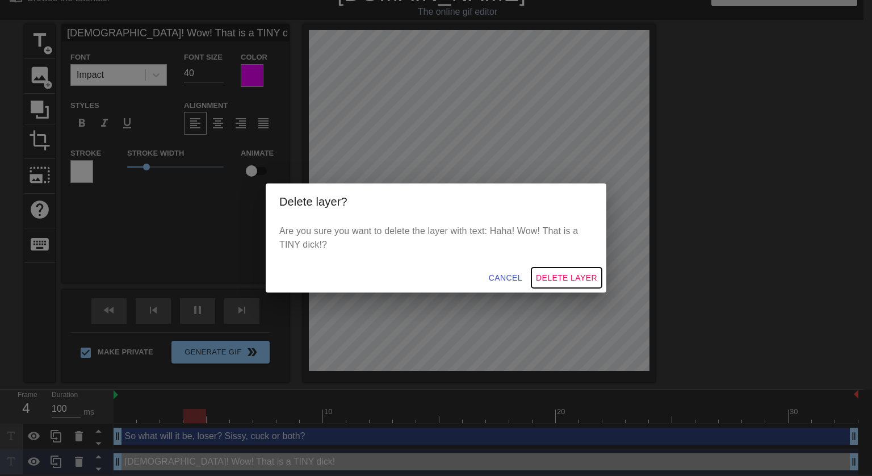
click at [561, 279] on span "Delete Layer" at bounding box center [566, 278] width 61 height 14
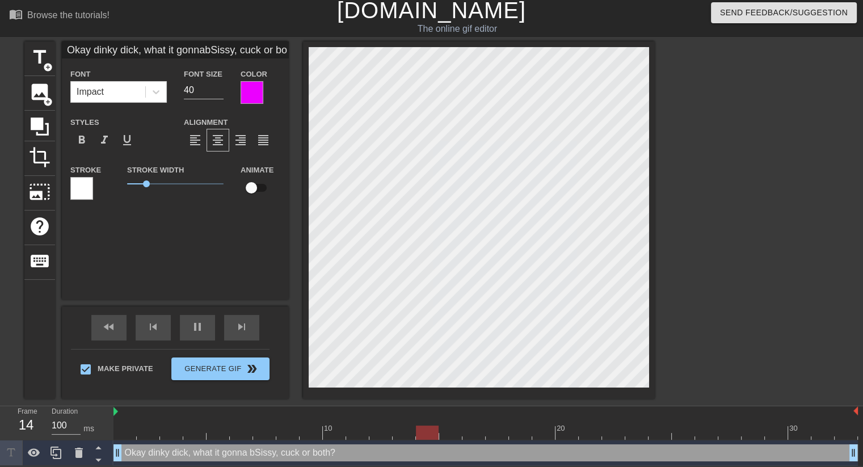
scroll to position [2, 2]
click at [136, 95] on div "Impact" at bounding box center [108, 92] width 74 height 20
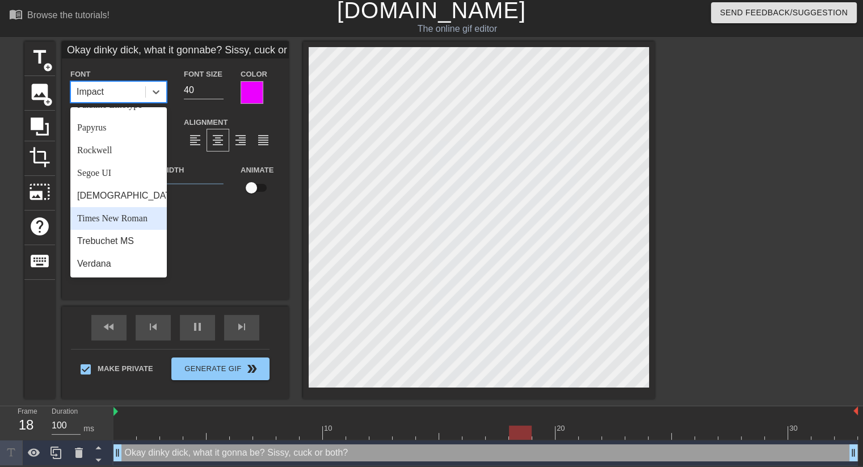
scroll to position [406, 0]
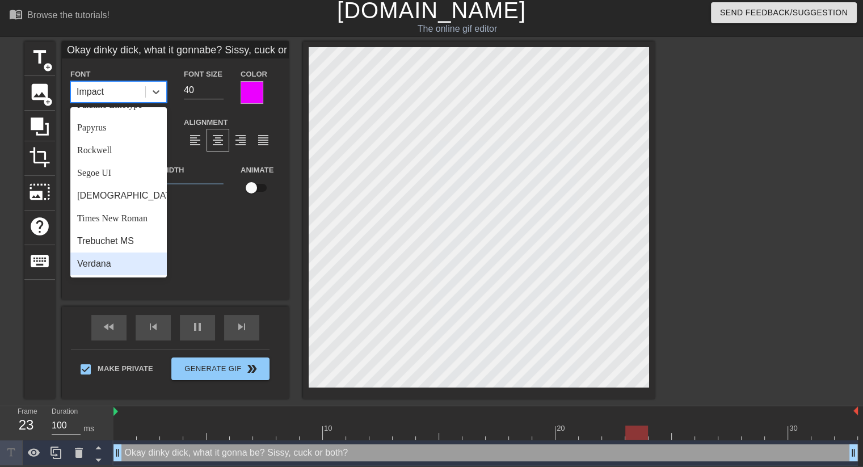
click at [107, 258] on div "Verdana" at bounding box center [118, 264] width 97 height 23
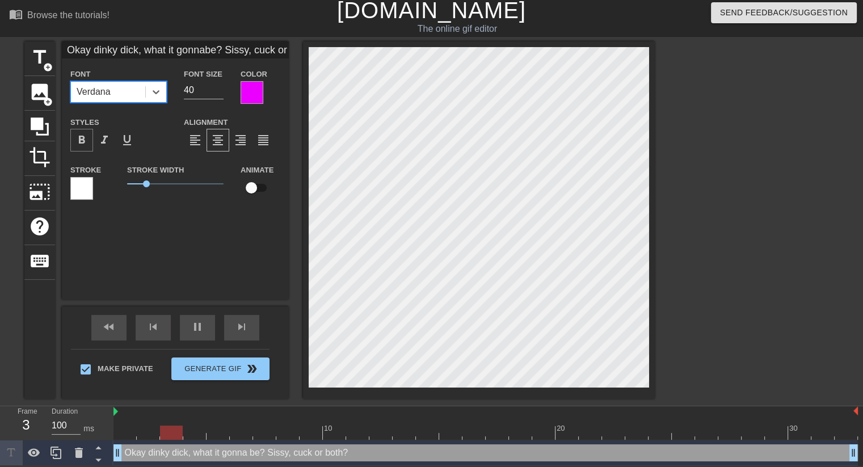
drag, startPoint x: 78, startPoint y: 136, endPoint x: 92, endPoint y: 141, distance: 14.4
click at [78, 136] on span "format_bold" at bounding box center [82, 140] width 14 height 14
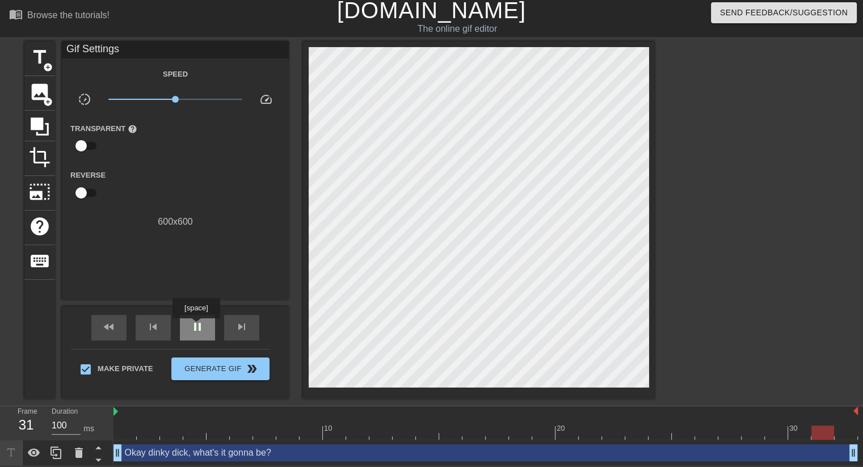
drag, startPoint x: 196, startPoint y: 326, endPoint x: 258, endPoint y: 325, distance: 61.9
click at [196, 326] on span "pause" at bounding box center [198, 327] width 14 height 14
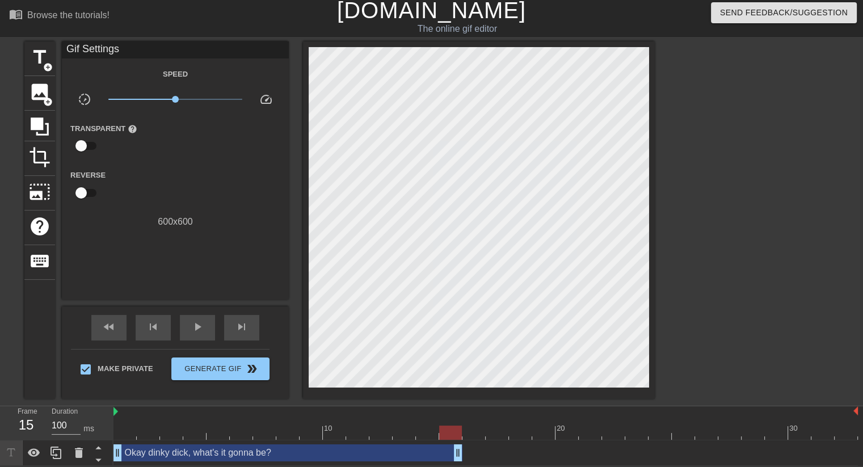
drag, startPoint x: 854, startPoint y: 448, endPoint x: 452, endPoint y: 431, distance: 402.3
click at [452, 431] on div "10 20 30 Okay dinky dick, what's it gonna be? drag_handle drag_handle" at bounding box center [489, 436] width 750 height 60
click at [41, 58] on span "title" at bounding box center [40, 58] width 22 height 22
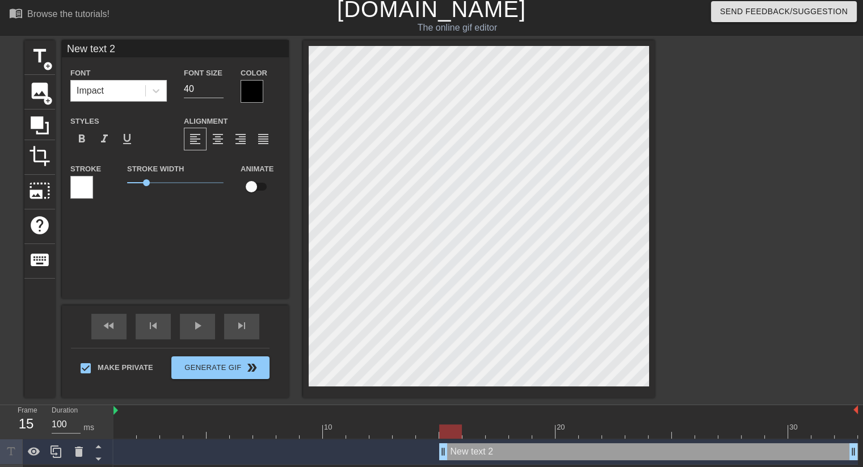
click at [254, 90] on div at bounding box center [252, 91] width 23 height 23
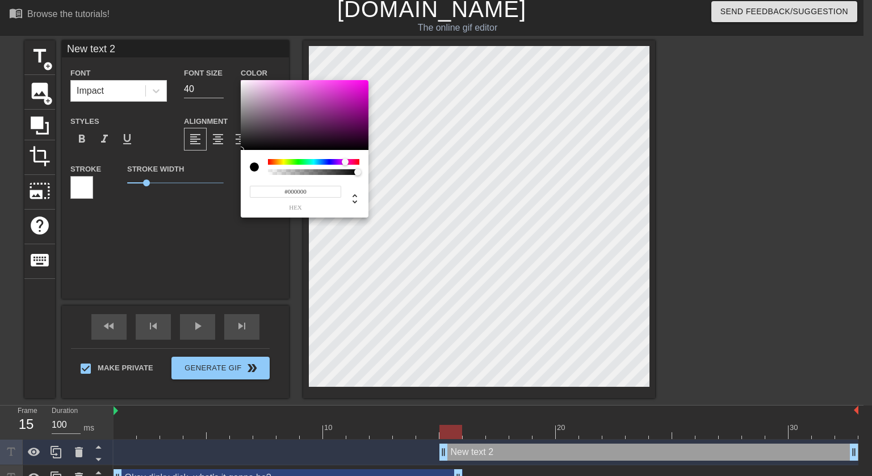
drag, startPoint x: 345, startPoint y: 163, endPoint x: 346, endPoint y: 133, distance: 29.5
click at [345, 163] on div at bounding box center [313, 162] width 91 height 6
drag, startPoint x: 366, startPoint y: 81, endPoint x: 472, endPoint y: 128, distance: 116.1
click at [391, 47] on div "#FF00ED hex" at bounding box center [436, 238] width 872 height 476
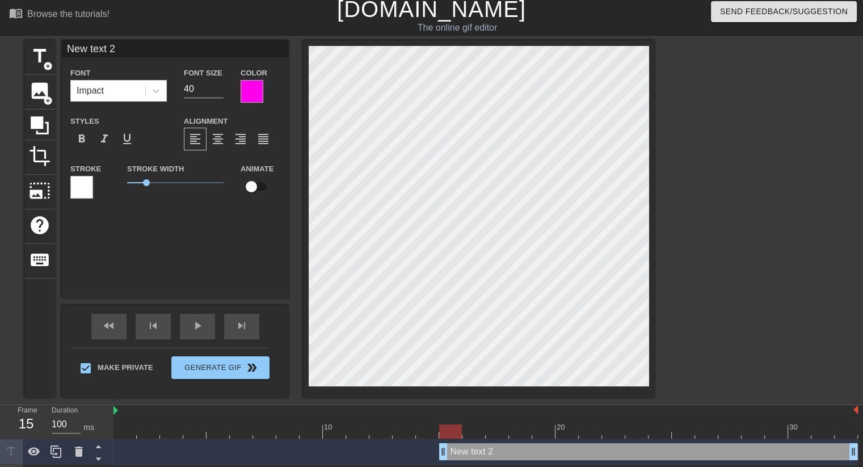
scroll to position [1, 1]
click at [142, 90] on div "Impact" at bounding box center [108, 91] width 74 height 20
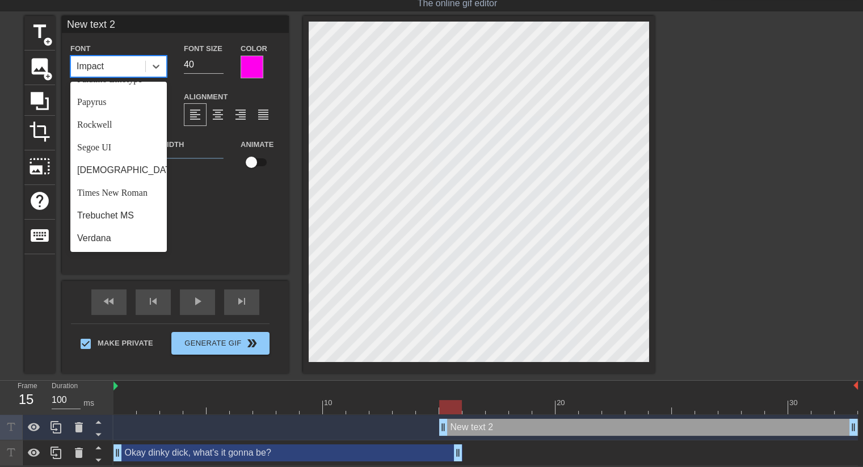
scroll to position [406, 0]
click at [102, 236] on div "Verdana" at bounding box center [118, 238] width 97 height 23
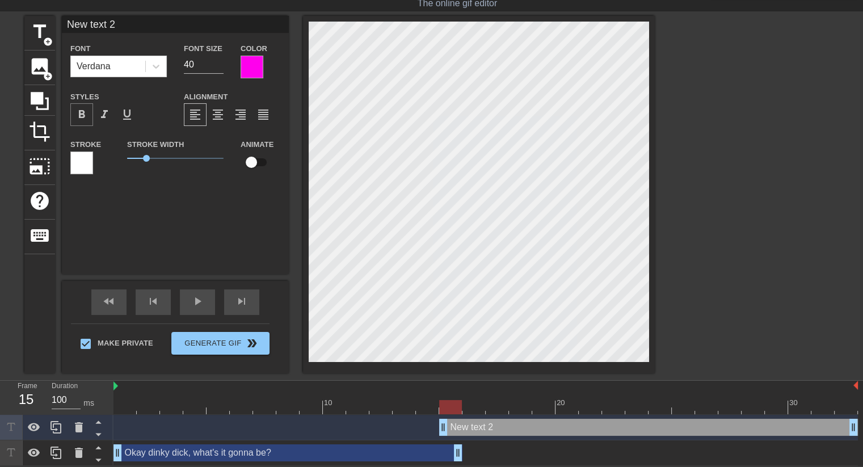
click at [79, 118] on span "format_bold" at bounding box center [82, 115] width 14 height 14
click at [255, 61] on div at bounding box center [252, 67] width 23 height 23
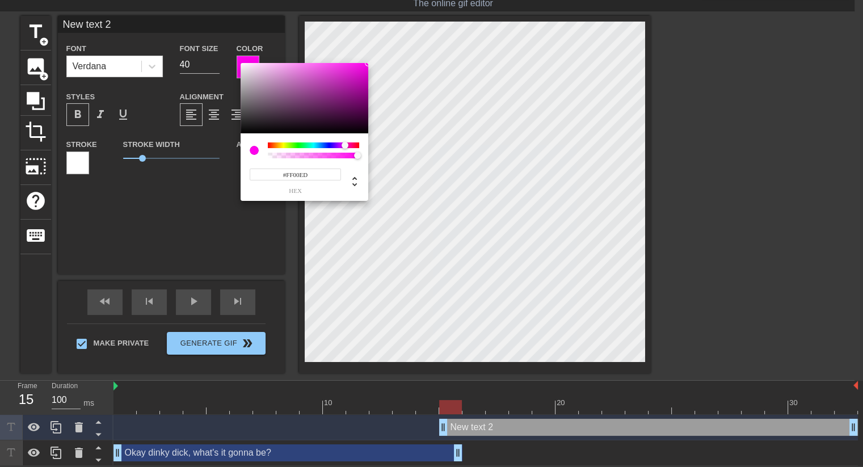
scroll to position [21, 0]
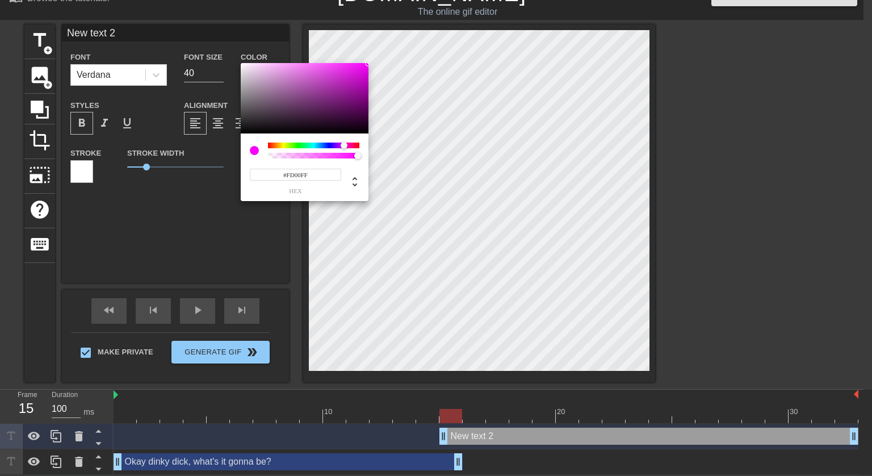
click at [344, 145] on div at bounding box center [344, 145] width 7 height 7
drag, startPoint x: 342, startPoint y: 100, endPoint x: 390, endPoint y: 45, distance: 73.2
click at [390, 45] on div "#FF00FF hex" at bounding box center [436, 238] width 872 height 476
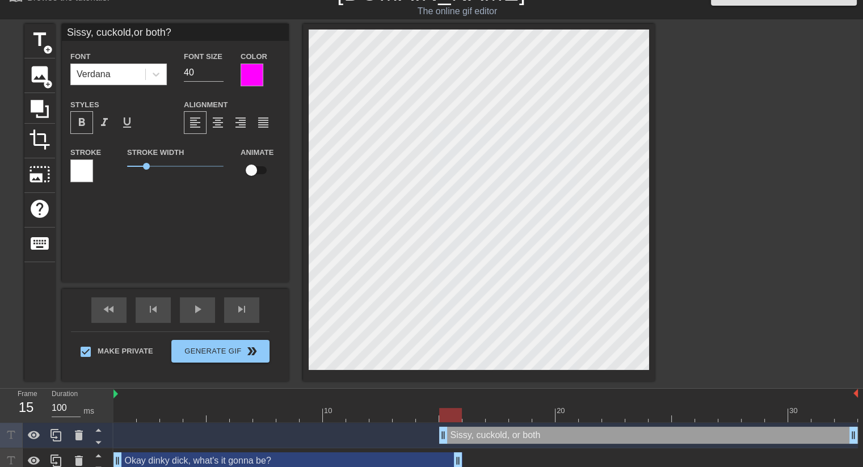
scroll to position [2, 2]
click at [215, 117] on span "format_align_center" at bounding box center [218, 123] width 14 height 14
drag, startPoint x: 442, startPoint y: 435, endPoint x: 300, endPoint y: 404, distance: 144.8
click at [198, 316] on div "play_arrow" at bounding box center [197, 310] width 35 height 26
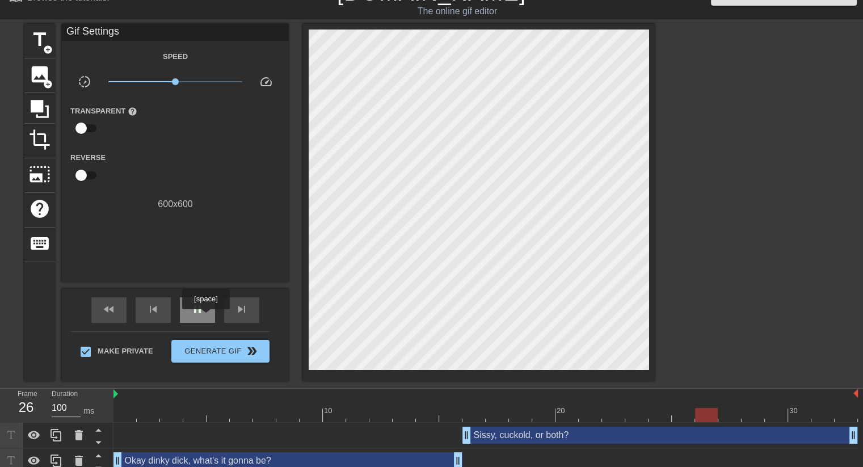
click at [205, 317] on div "pause" at bounding box center [197, 310] width 35 height 26
drag, startPoint x: 459, startPoint y: 460, endPoint x: 463, endPoint y: 433, distance: 28.1
drag, startPoint x: 469, startPoint y: 431, endPoint x: 425, endPoint y: 435, distance: 45.0
click at [202, 311] on span "play_arrow" at bounding box center [198, 310] width 14 height 14
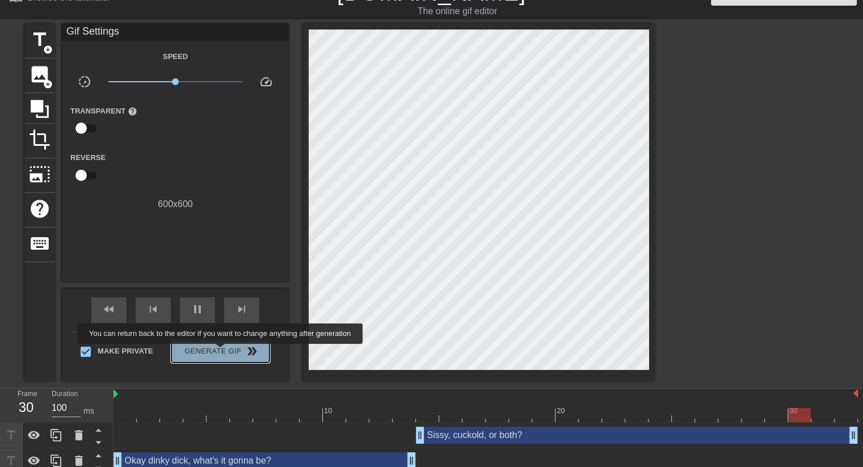
click at [221, 352] on span "Generate Gif double_arrow" at bounding box center [220, 352] width 89 height 14
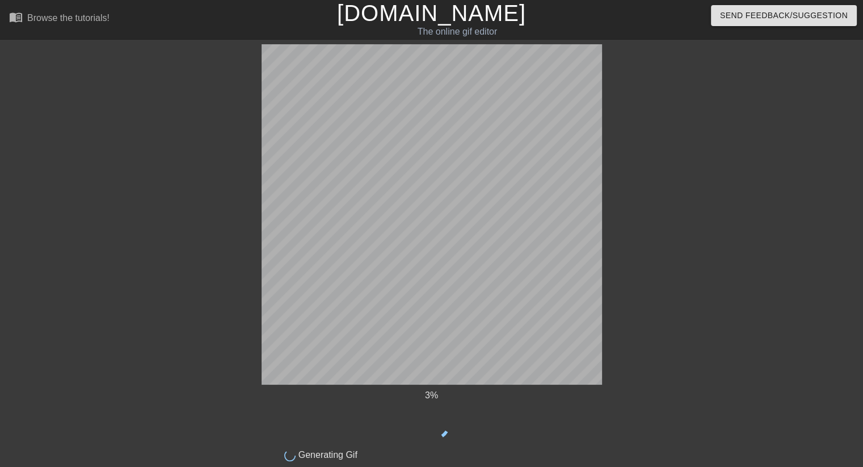
scroll to position [0, 0]
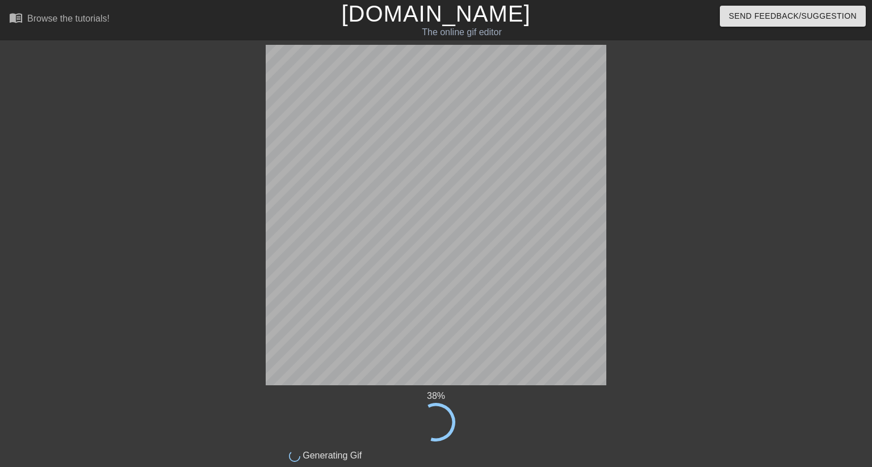
click at [182, 216] on div at bounding box center [167, 215] width 170 height 341
click at [202, 292] on div at bounding box center [167, 215] width 170 height 341
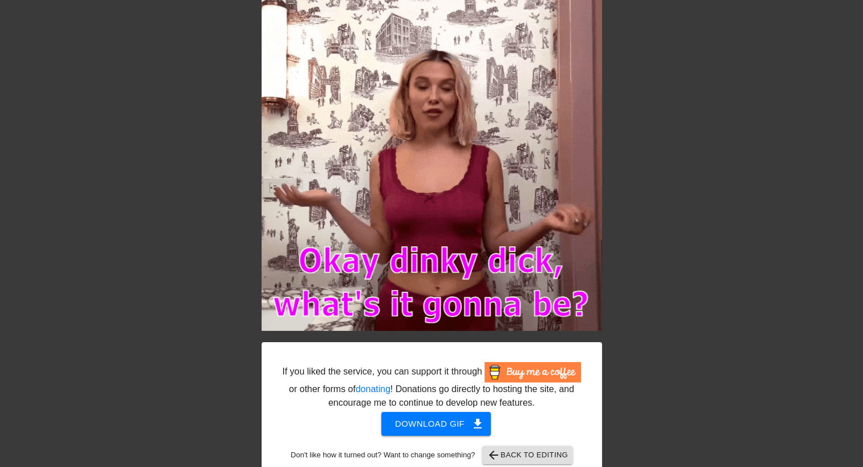
scroll to position [74, 0]
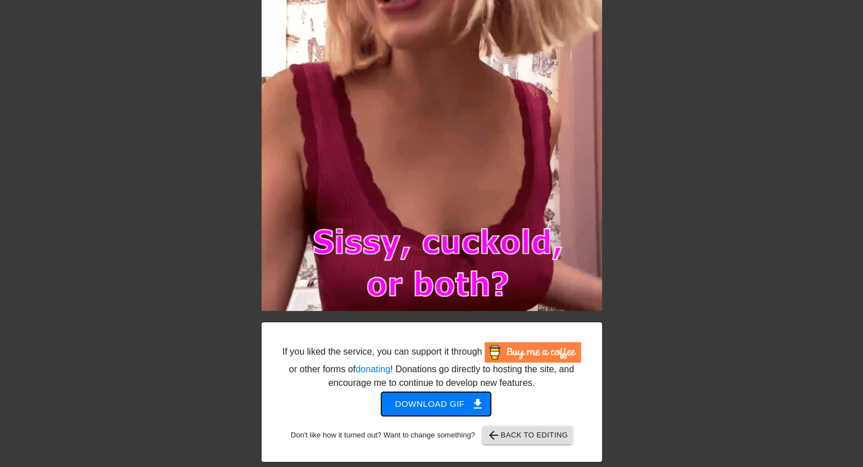
click at [454, 399] on span "Download gif get_app" at bounding box center [436, 404] width 82 height 15
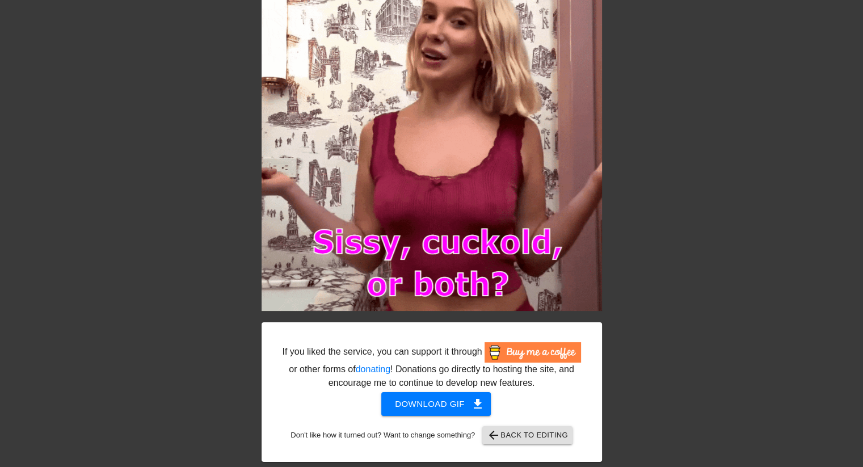
drag, startPoint x: 697, startPoint y: 96, endPoint x: 691, endPoint y: 103, distance: 9.7
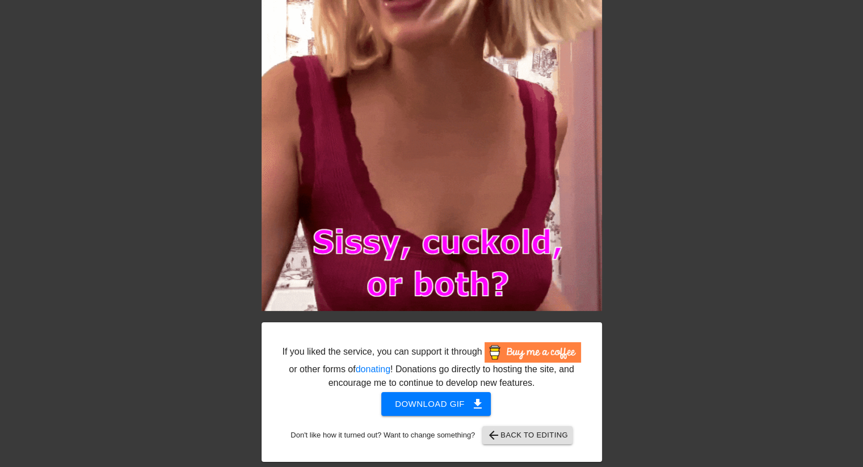
click at [694, 108] on div at bounding box center [701, 140] width 170 height 341
